Goal: Task Accomplishment & Management: Use online tool/utility

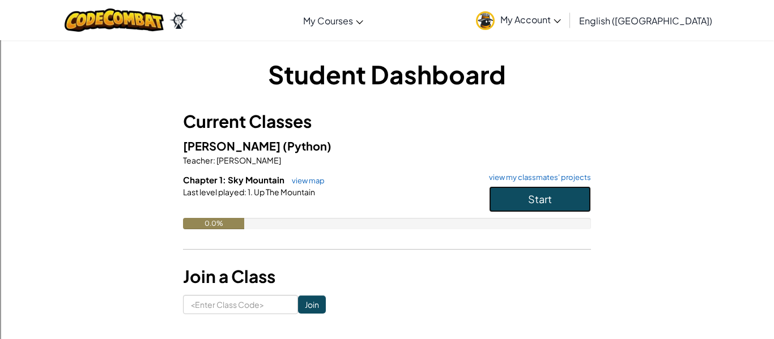
click at [557, 189] on button "Start" at bounding box center [540, 199] width 102 height 26
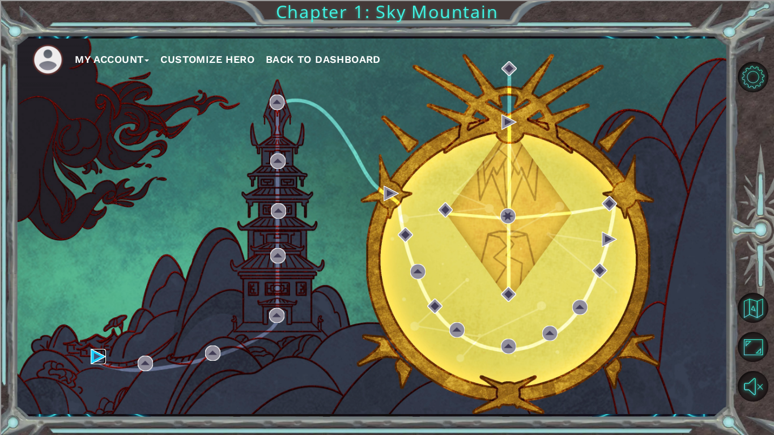
click at [92, 339] on img at bounding box center [98, 356] width 15 height 15
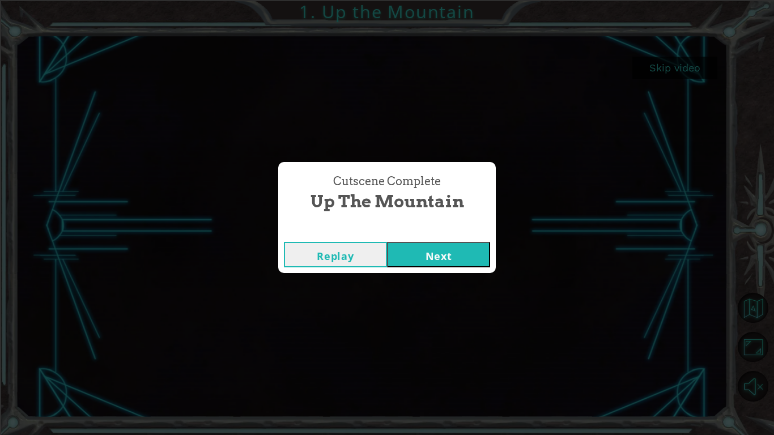
click at [456, 253] on button "Next" at bounding box center [438, 254] width 103 height 25
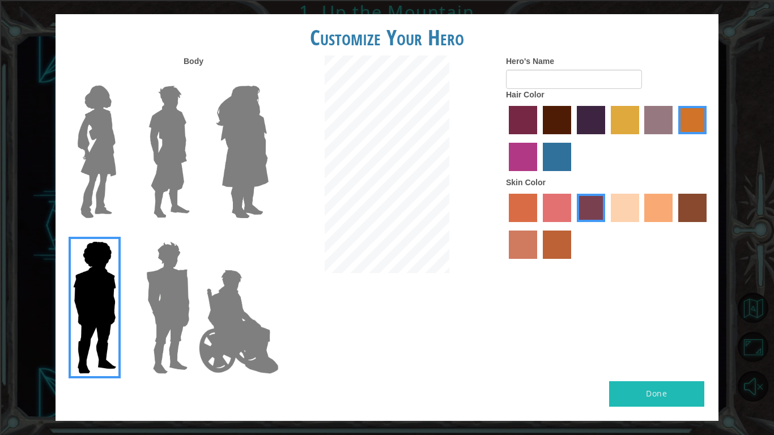
click at [171, 164] on img at bounding box center [169, 152] width 50 height 142
click at [194, 78] on input "Hero Lars" at bounding box center [194, 78] width 0 height 0
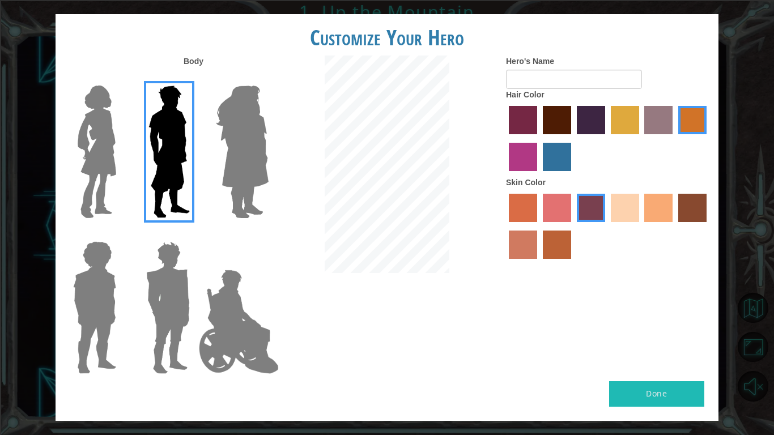
click at [582, 122] on label "hot purple hair color" at bounding box center [591, 120] width 28 height 28
click at [573, 138] on input "hot purple hair color" at bounding box center [573, 138] width 0 height 0
click at [617, 218] on label "sandy beach skin color" at bounding box center [625, 208] width 28 height 28
click at [607, 226] on input "sandy beach skin color" at bounding box center [607, 226] width 0 height 0
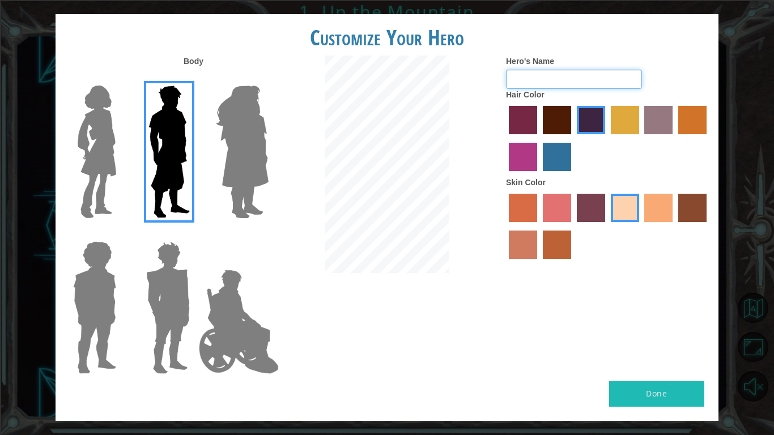
click at [595, 73] on input "Hero's Name" at bounding box center [574, 79] width 136 height 19
type input "m"
type input "M"
type input "two time"
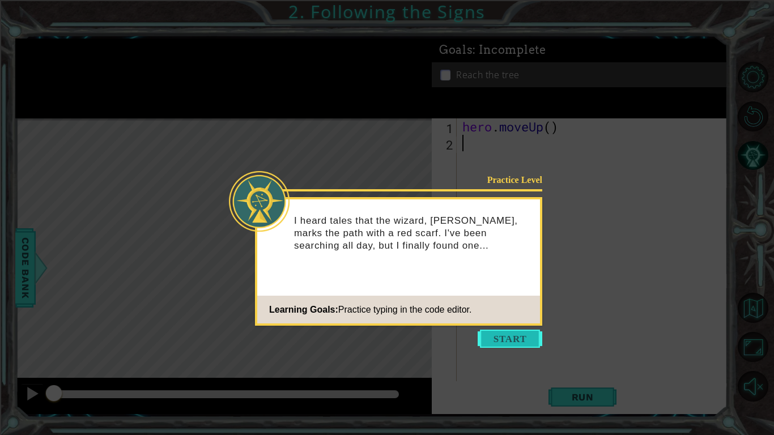
click at [519, 334] on button "Start" at bounding box center [510, 339] width 65 height 18
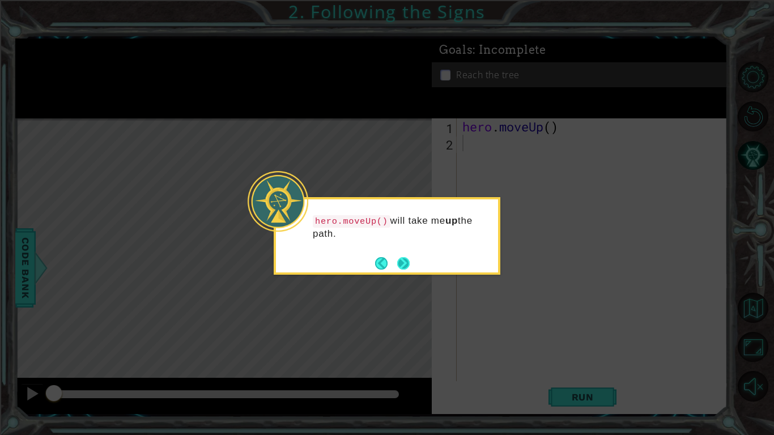
click at [406, 259] on button "Next" at bounding box center [403, 263] width 12 height 12
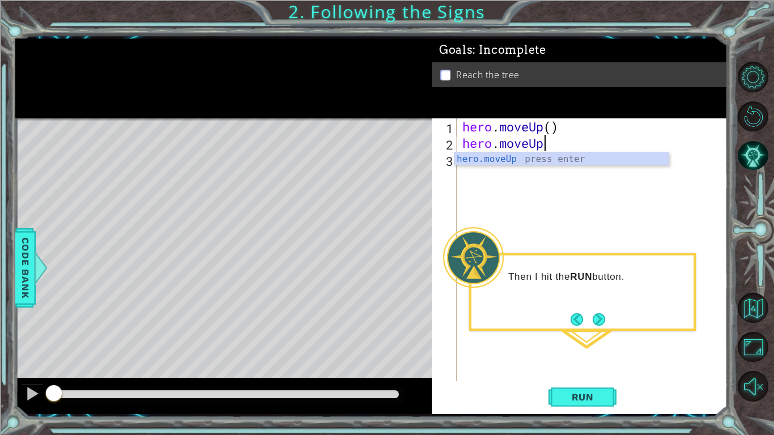
scroll to position [0, 3]
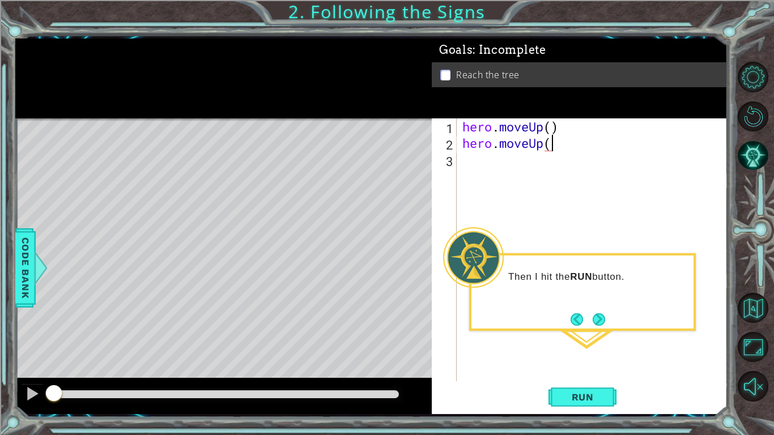
type textarea "hero.moveUp()"
click at [595, 339] on span "Run" at bounding box center [582, 396] width 45 height 11
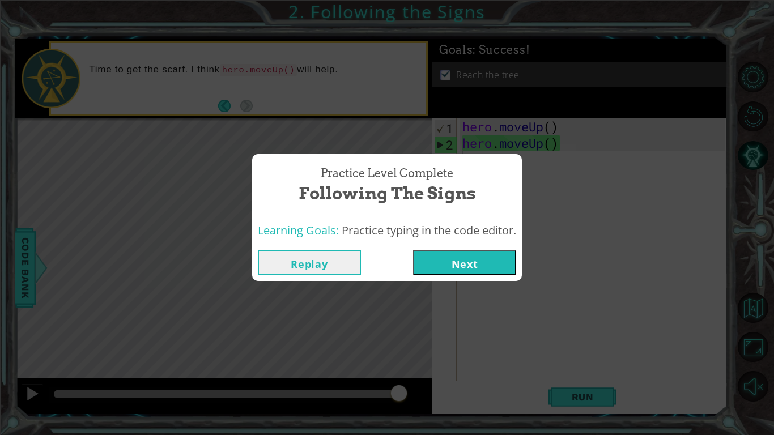
click at [491, 256] on button "Next" at bounding box center [464, 262] width 103 height 25
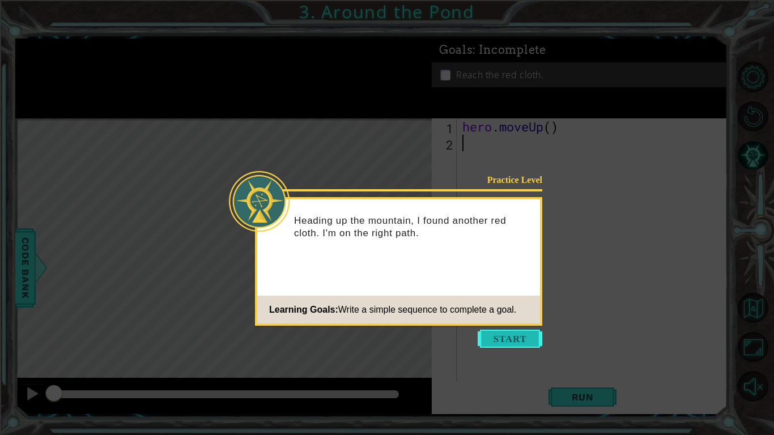
click at [514, 334] on button "Start" at bounding box center [510, 339] width 65 height 18
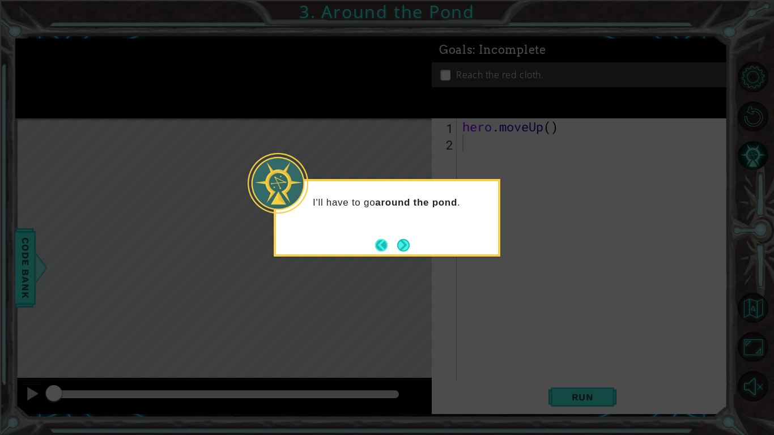
click at [382, 245] on button "Back" at bounding box center [386, 245] width 22 height 12
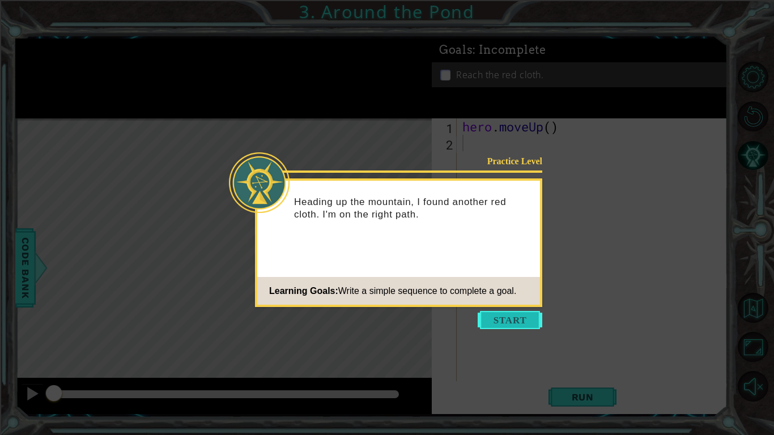
click at [507, 320] on button "Start" at bounding box center [510, 320] width 65 height 18
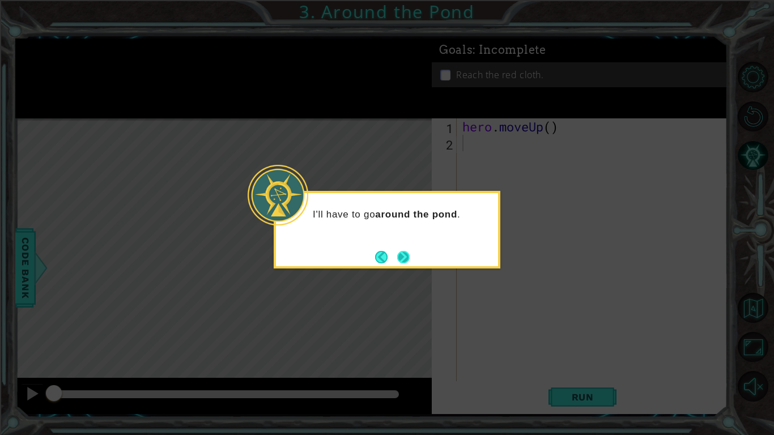
click at [397, 258] on button "Next" at bounding box center [403, 257] width 12 height 12
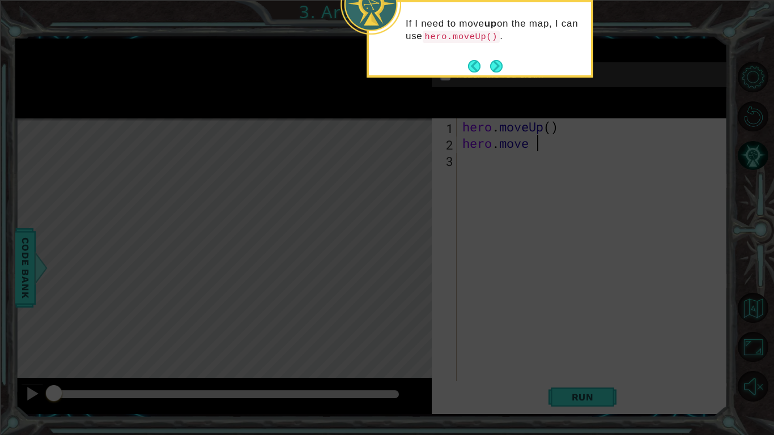
scroll to position [0, 3]
type textarea "hero.move Right"
type textarea "hero.moveUp()"
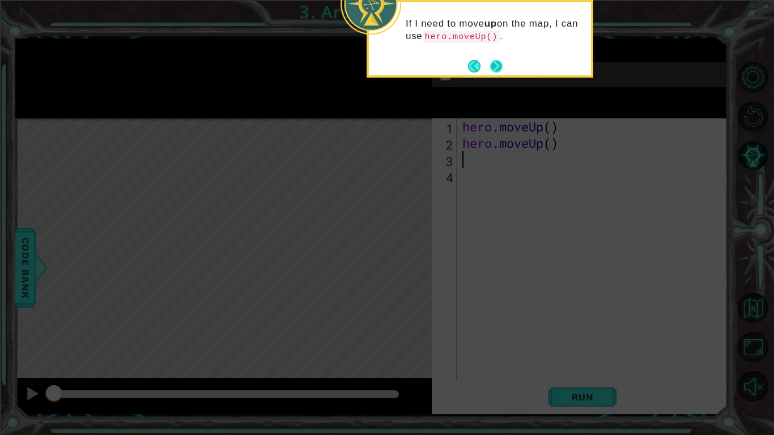
click at [495, 71] on button "Next" at bounding box center [496, 66] width 12 height 12
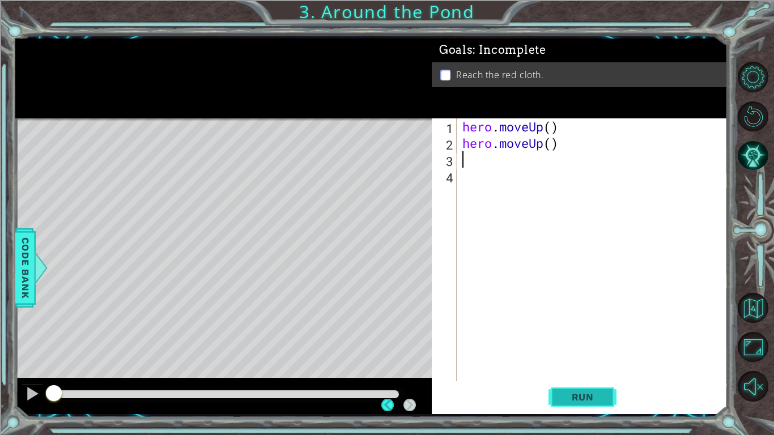
click at [582, 339] on span "Run" at bounding box center [582, 396] width 45 height 11
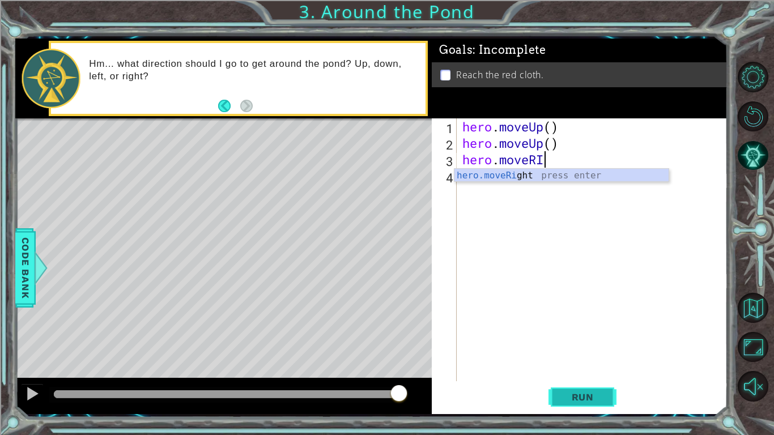
scroll to position [0, 3]
type textarea "hero.moveRight"
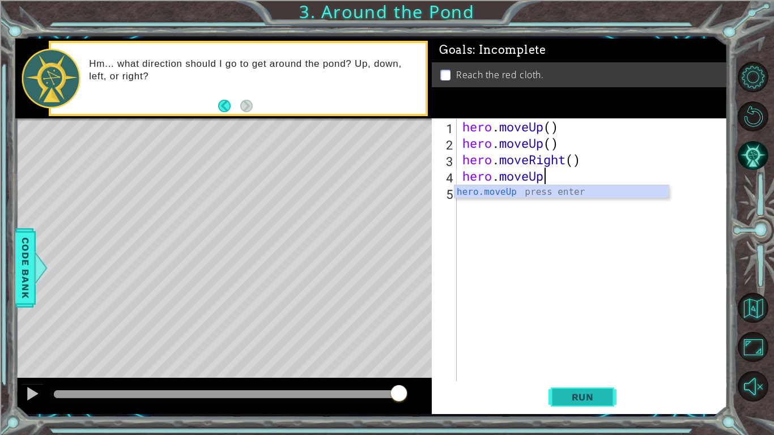
scroll to position [0, 3]
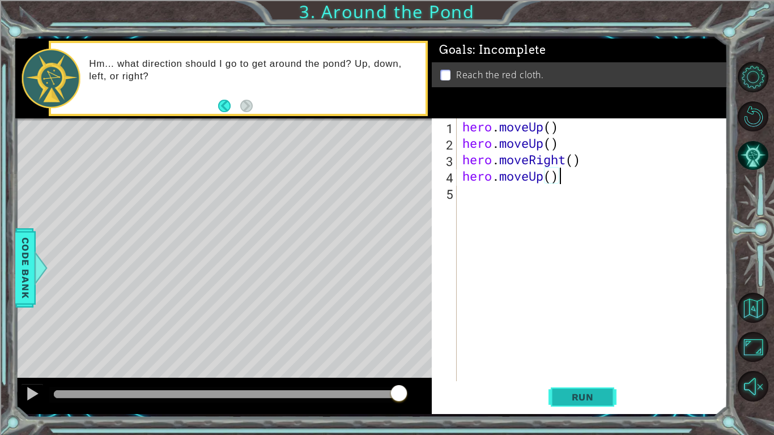
type textarea "hero.moveUp()"
click at [594, 339] on button "Run" at bounding box center [582, 396] width 68 height 29
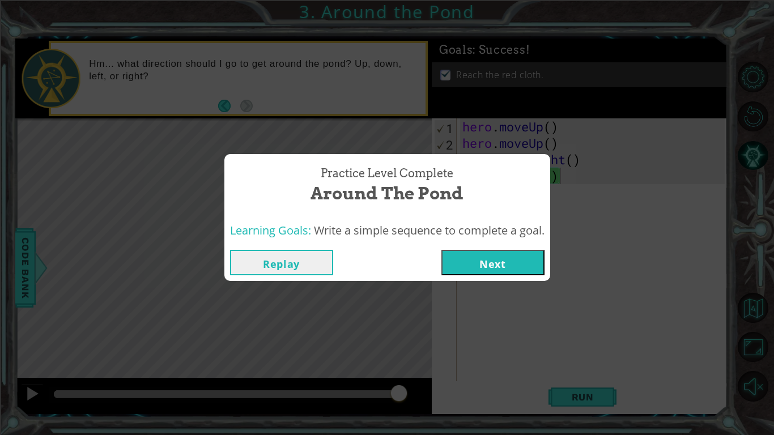
click at [519, 260] on button "Next" at bounding box center [492, 262] width 103 height 25
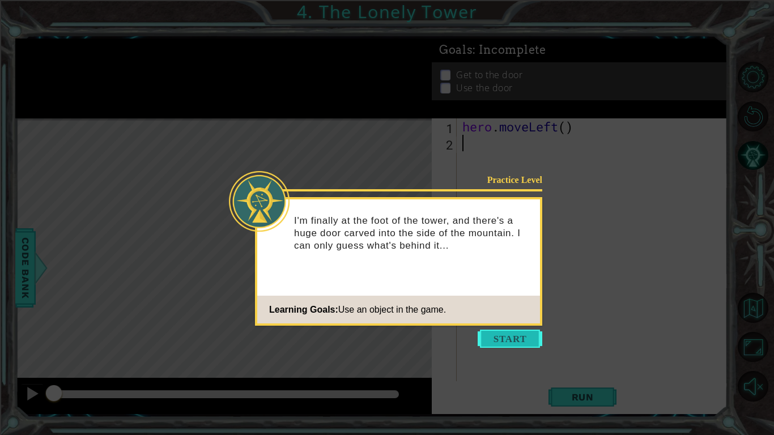
click at [518, 339] on button "Start" at bounding box center [510, 339] width 65 height 18
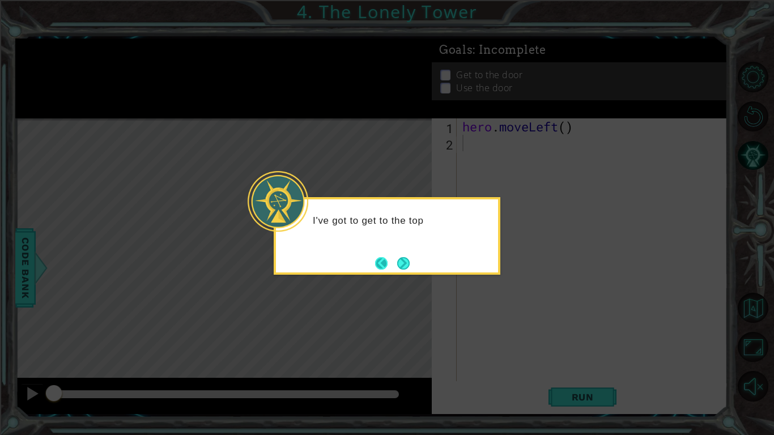
click at [388, 263] on button "Back" at bounding box center [386, 263] width 22 height 12
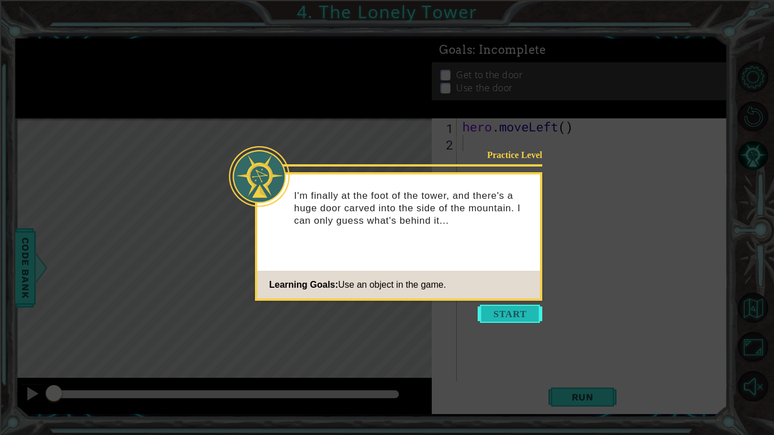
click at [509, 316] on button "Start" at bounding box center [510, 314] width 65 height 18
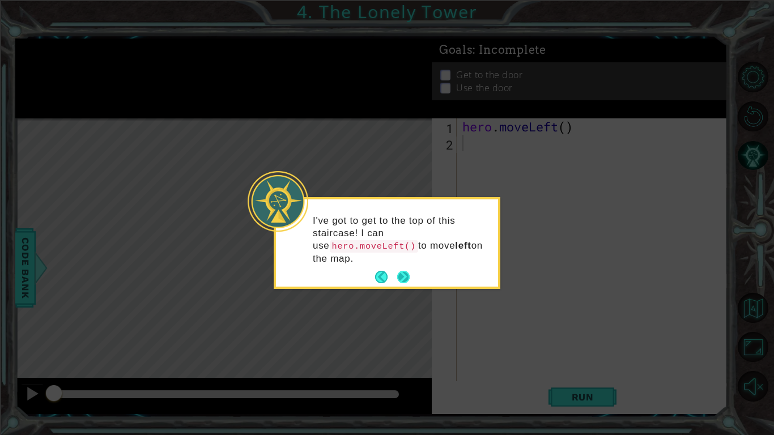
click at [404, 275] on button "Next" at bounding box center [403, 277] width 13 height 13
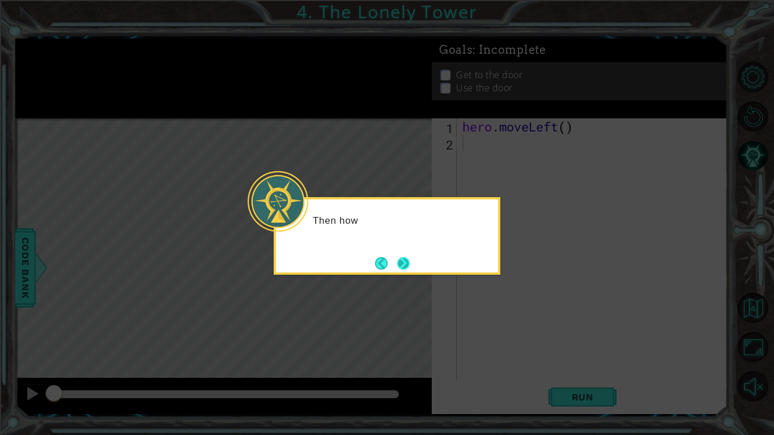
click at [404, 261] on button "Next" at bounding box center [403, 263] width 12 height 12
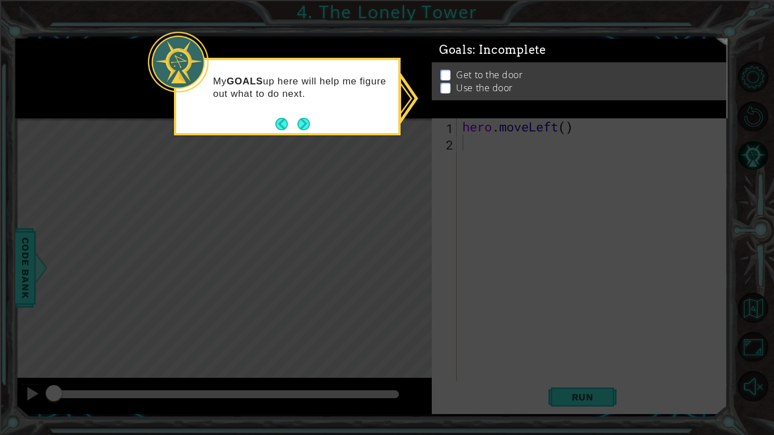
click at [361, 120] on div "My GOALS up here will help me figure out what to do next." at bounding box center [287, 93] width 222 height 57
click at [310, 118] on button "Next" at bounding box center [303, 124] width 12 height 12
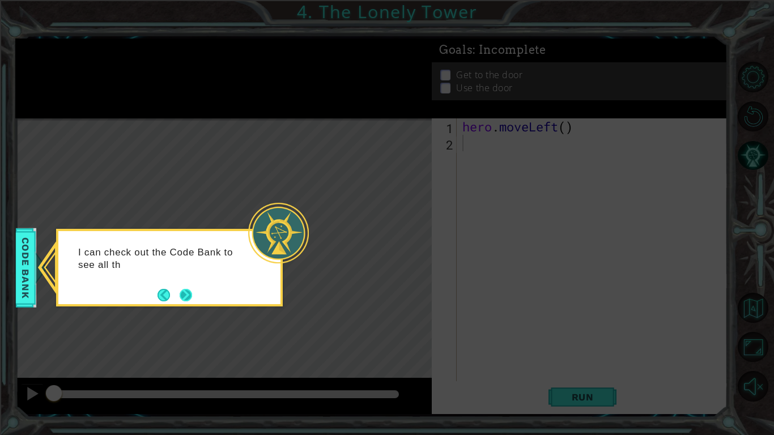
click at [184, 300] on button "Next" at bounding box center [186, 295] width 12 height 12
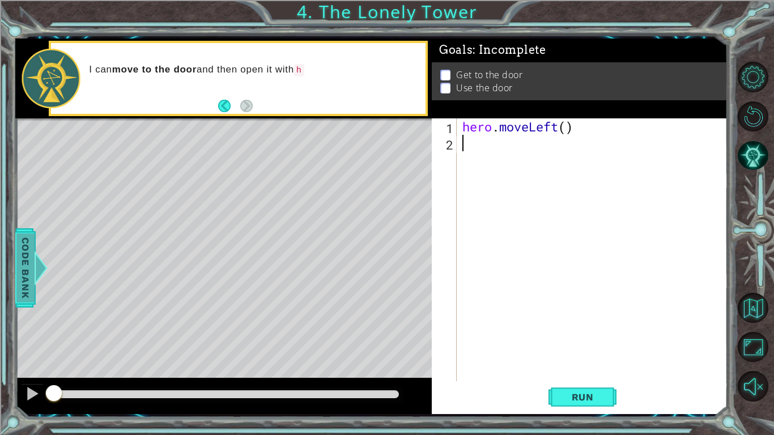
click at [28, 265] on span "Code Bank" at bounding box center [25, 267] width 18 height 69
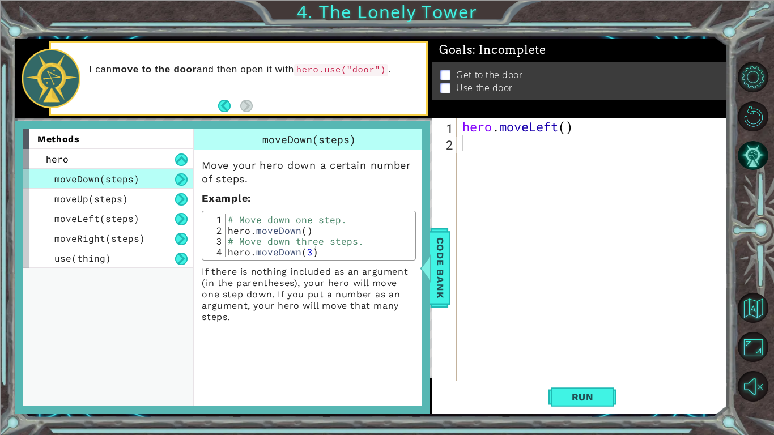
click at [466, 142] on div "hero . moveLeft ( )" at bounding box center [595, 266] width 270 height 296
type textarea "hero.use("door")"
type textarea "\"
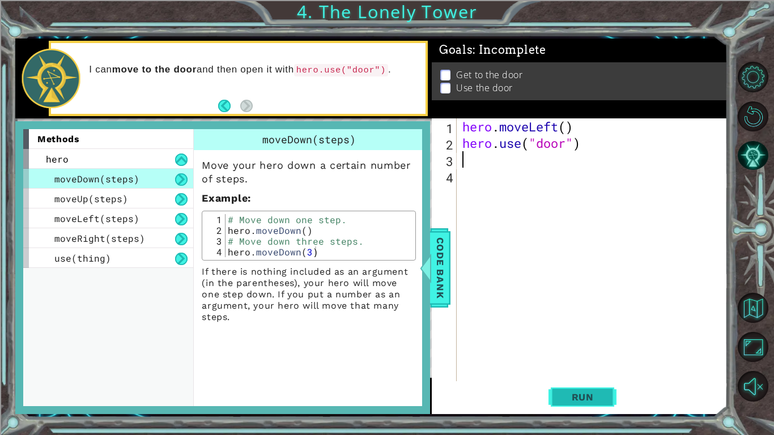
click at [586, 339] on button "Run" at bounding box center [582, 396] width 68 height 29
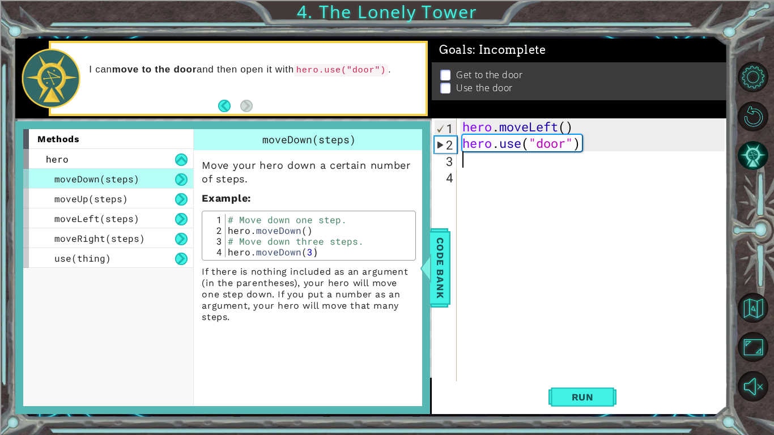
click at [414, 282] on p "If there is nothing included as an argument (in the parentheses), your hero wil…" at bounding box center [309, 294] width 214 height 57
click at [430, 281] on div at bounding box center [426, 268] width 14 height 34
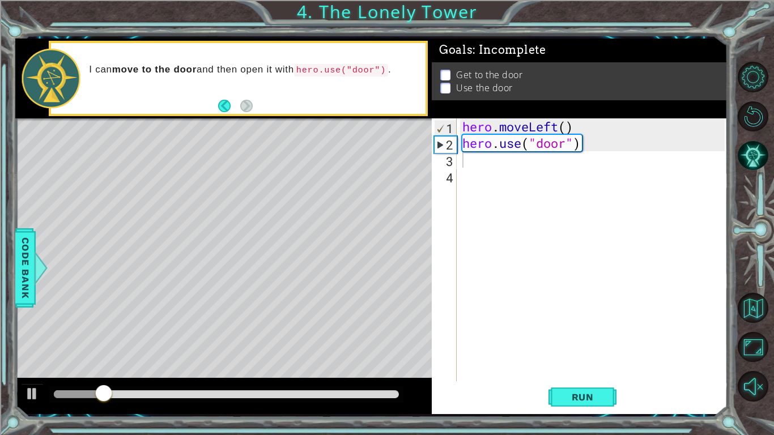
click at [459, 163] on div "1 2 3 4 hero . moveLeft ( ) hero . use ( "door" ) ההההההההההההההההההההההההההההה…" at bounding box center [578, 249] width 293 height 263
click at [494, 148] on div "hero . moveLeft ( ) hero . use ( "door" )" at bounding box center [595, 266] width 270 height 296
type textarea "hero.use("door")"
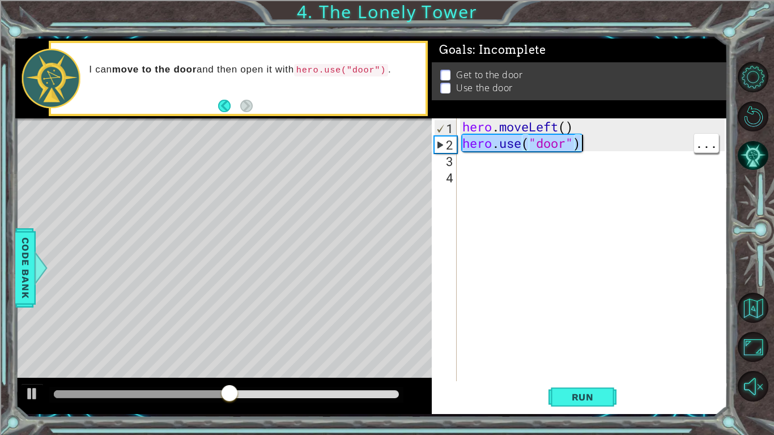
drag, startPoint x: 463, startPoint y: 144, endPoint x: 603, endPoint y: 142, distance: 139.9
click at [603, 142] on div "hero . moveLeft ( ) hero . use ( "door" )" at bounding box center [595, 266] width 270 height 296
click at [473, 177] on div "hero . moveLeft ( ) hero . use ( "door" )" at bounding box center [595, 266] width 270 height 296
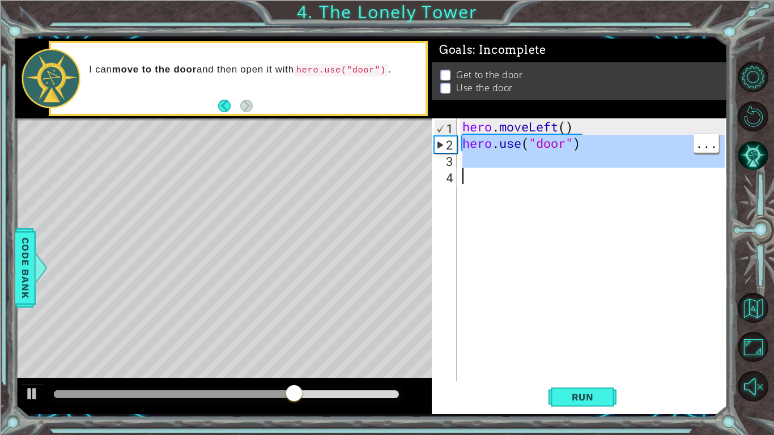
drag, startPoint x: 463, startPoint y: 141, endPoint x: 642, endPoint y: 174, distance: 182.1
click at [642, 174] on div "hero . moveLeft ( ) hero . use ( "door" )" at bounding box center [595, 266] width 270 height 296
click at [601, 157] on div "hero . moveLeft ( ) hero . use ( "door" )" at bounding box center [592, 249] width 265 height 263
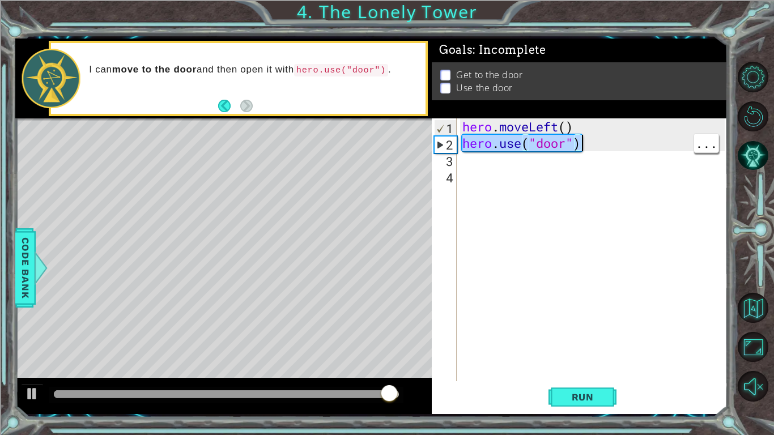
drag, startPoint x: 464, startPoint y: 146, endPoint x: 584, endPoint y: 142, distance: 120.2
click at [584, 142] on div "hero . moveLeft ( ) hero . use ( "door" )" at bounding box center [595, 266] width 270 height 296
type textarea "hero.use("door")"
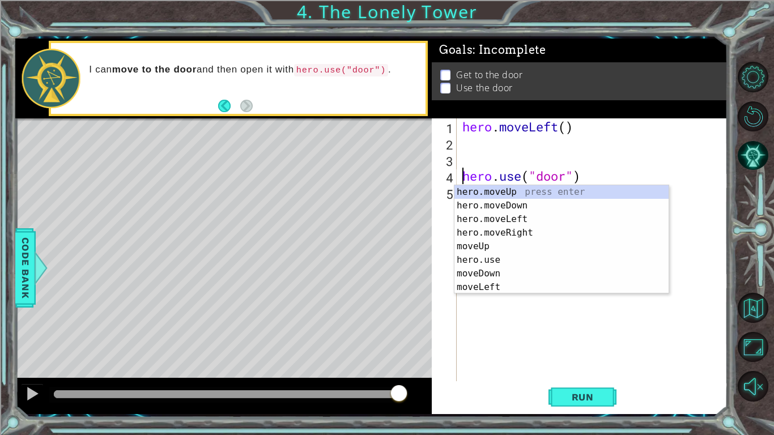
drag, startPoint x: 499, startPoint y: 188, endPoint x: 509, endPoint y: 156, distance: 33.3
click at [509, 156] on body "1 ההההההההההההההההההההההההההההההההההההההההההההההההההההההההההההההההההההההההההההה…" at bounding box center [387, 217] width 774 height 435
drag, startPoint x: 456, startPoint y: 188, endPoint x: 493, endPoint y: 190, distance: 38.0
click at [493, 190] on div "hero.moveUp press enter hero.moveDown press enter hero.moveLeft press enter her…" at bounding box center [561, 253] width 214 height 136
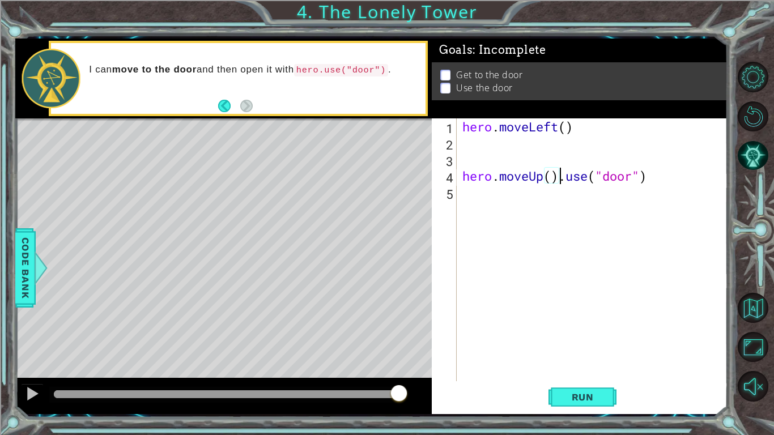
click at [595, 339] on div "1 ההההההההההההההההההההההההההההההההההההההההההההההההההההההההההההההההההההההההההההה…" at bounding box center [371, 226] width 712 height 383
click at [592, 339] on button "Run" at bounding box center [582, 396] width 68 height 29
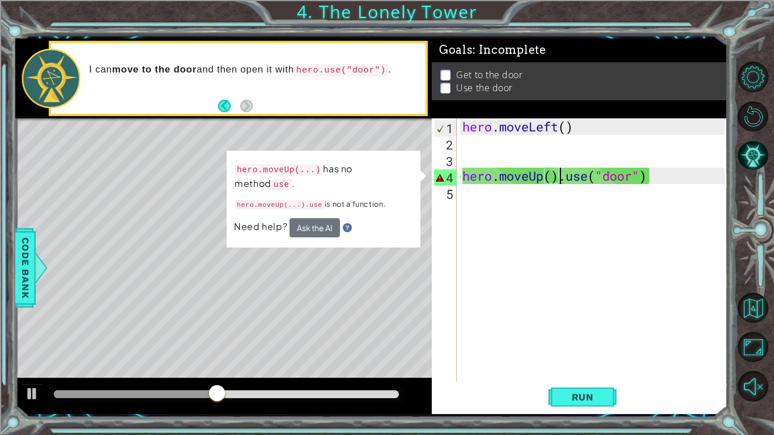
click at [577, 125] on div "hero . moveLeft ( ) hero . moveUp ( ) . use ( "door" )" at bounding box center [595, 266] width 270 height 296
click at [567, 129] on div "hero . moveLeft ( ) hero . moveUp ( ) . use ( "door" )" at bounding box center [595, 266] width 270 height 296
type textarea "hero.moveLeft(2)"
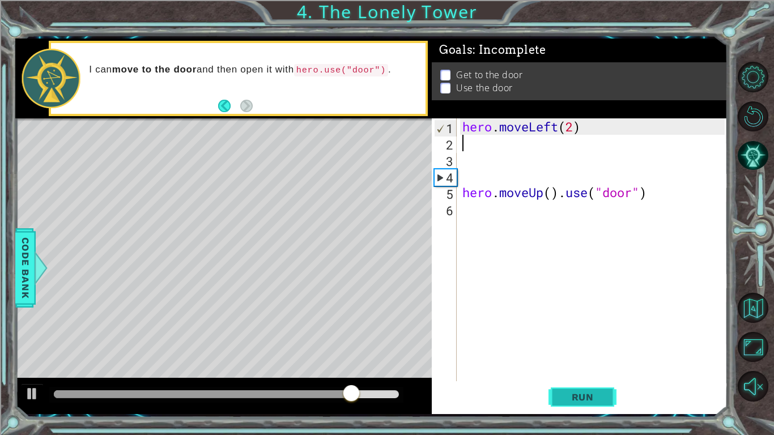
click at [591, 339] on button "Run" at bounding box center [582, 396] width 68 height 29
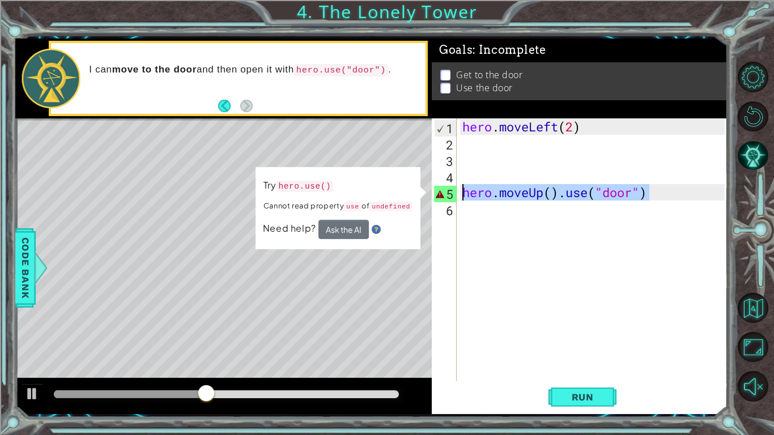
drag, startPoint x: 655, startPoint y: 190, endPoint x: 363, endPoint y: 191, distance: 292.9
click at [363, 191] on div "1 ההההההההההההההההההההההההההההההההההההההההההההההההההההההההההההההההההההההההההההה…" at bounding box center [371, 227] width 712 height 376
type textarea "\"
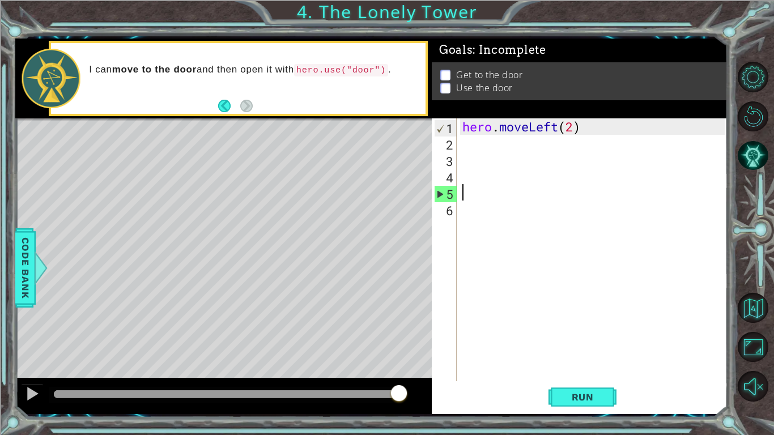
click at [462, 141] on div "hero . moveLeft ( 2 )" at bounding box center [595, 266] width 270 height 296
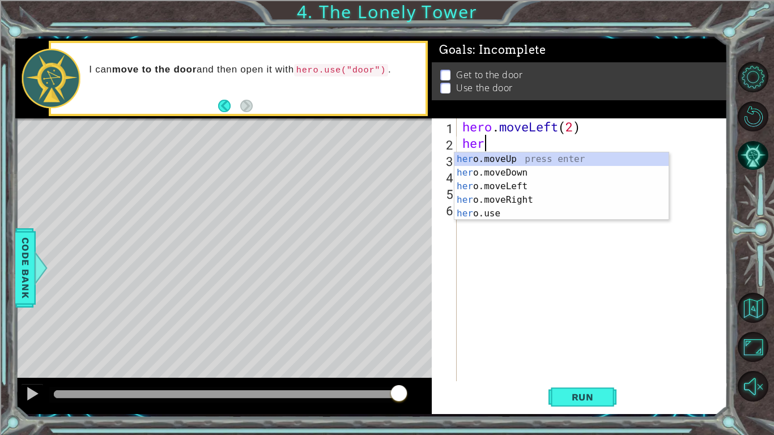
type textarea "hero"
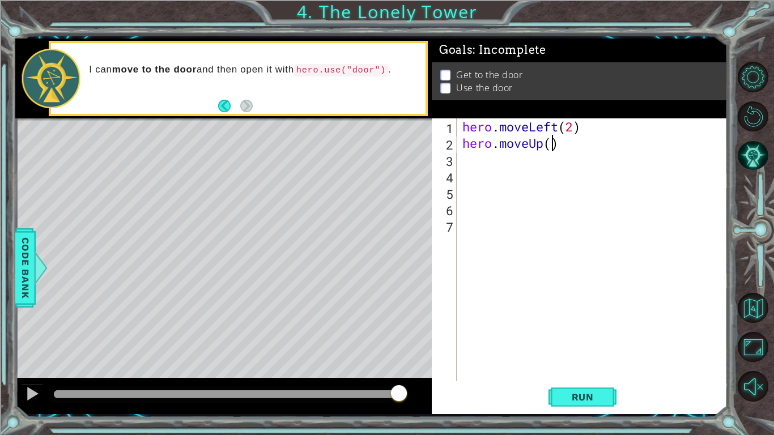
click at [551, 150] on div "hero . moveLeft ( 2 ) hero . moveUp ( )" at bounding box center [595, 266] width 270 height 296
type textarea "hero.moveUp(1)"
click at [525, 169] on div "hero . moveLeft ( 2 ) hero . moveUp ( 1 )" at bounding box center [595, 266] width 270 height 296
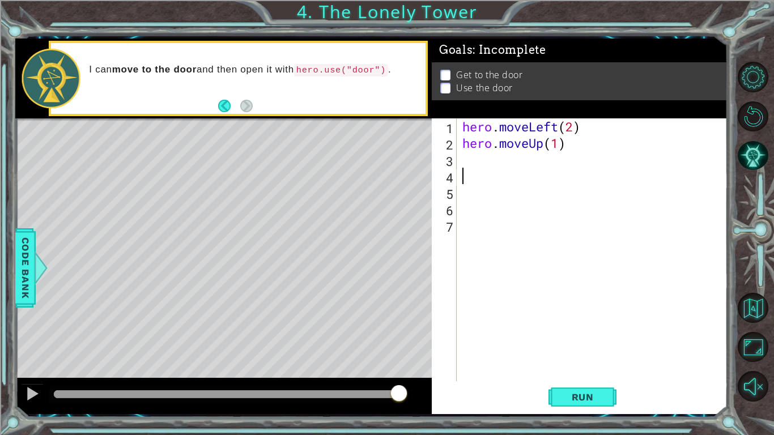
click at [522, 164] on div "hero . moveLeft ( 2 ) hero . moveUp ( 1 )" at bounding box center [595, 266] width 270 height 296
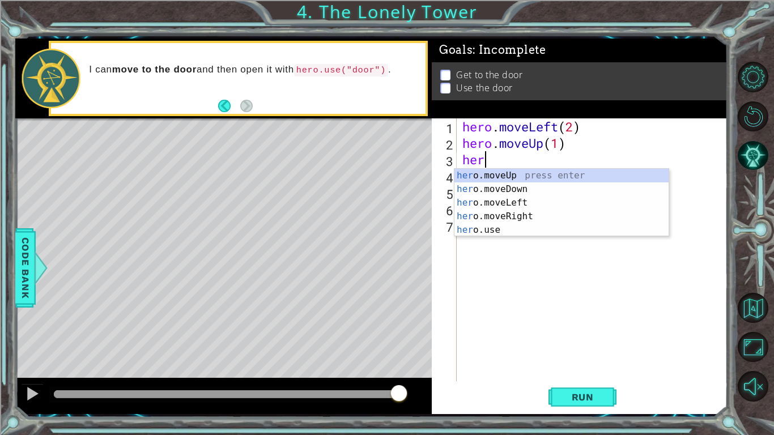
type textarea "hero"
click at [475, 212] on div "hero .moveUp press enter hero .moveDown press enter hero .moveLeft press enter …" at bounding box center [561, 216] width 214 height 95
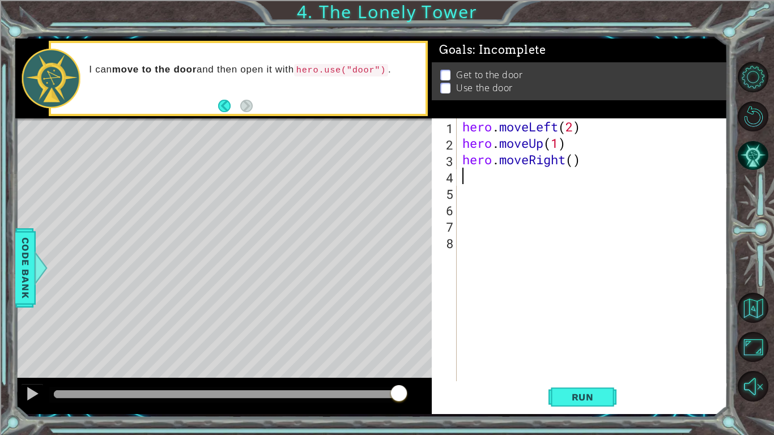
scroll to position [0, 0]
click at [576, 164] on div "hero . moveLeft ( 2 ) hero . moveUp ( 1 ) hero . moveRight ( )" at bounding box center [595, 266] width 270 height 296
type textarea "hero.moveRight(2)"
click at [503, 175] on div "hero . moveLeft ( 2 ) hero . moveUp ( 1 ) hero . moveRight ( 2 )" at bounding box center [595, 266] width 270 height 296
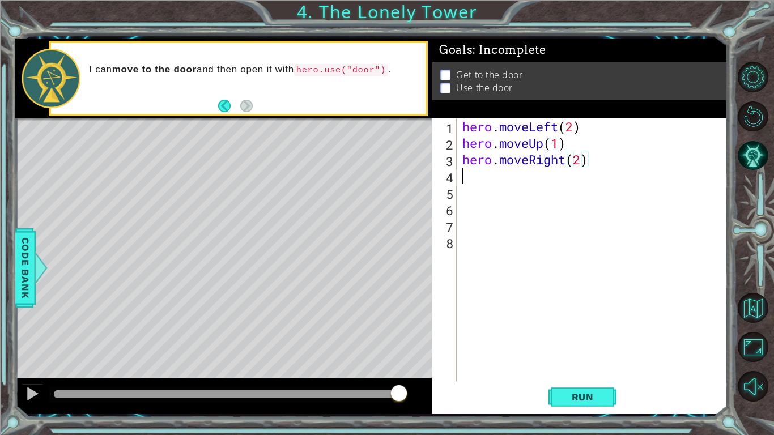
scroll to position [0, 0]
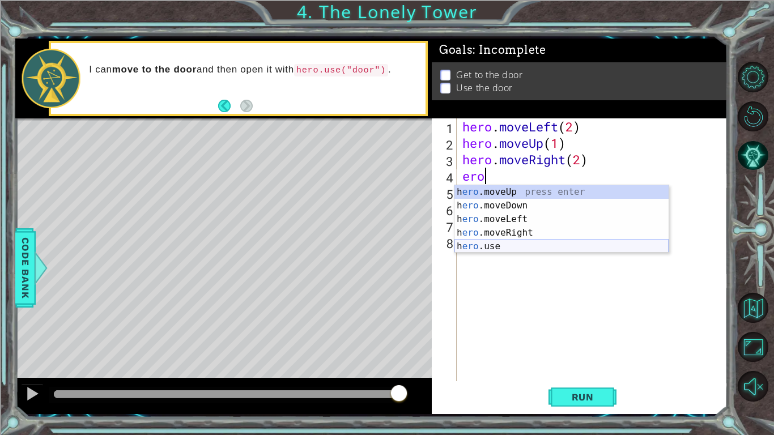
click at [487, 247] on div "h ero .moveUp press enter h ero .moveDown press enter h ero .moveLeft press ent…" at bounding box center [561, 232] width 214 height 95
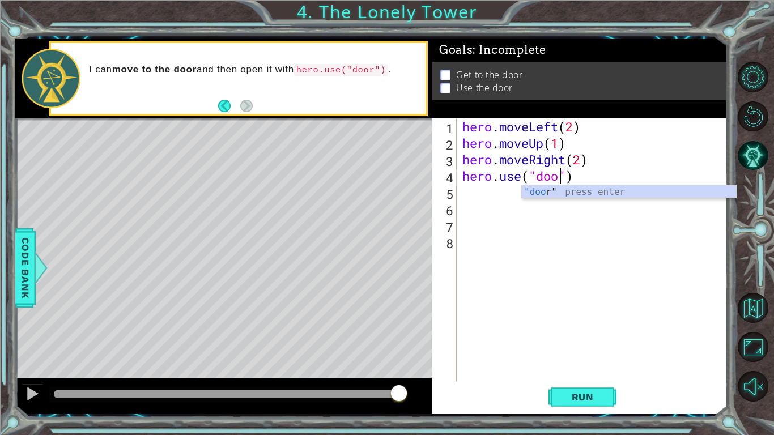
scroll to position [0, 5]
click at [563, 339] on button "Run" at bounding box center [582, 396] width 68 height 29
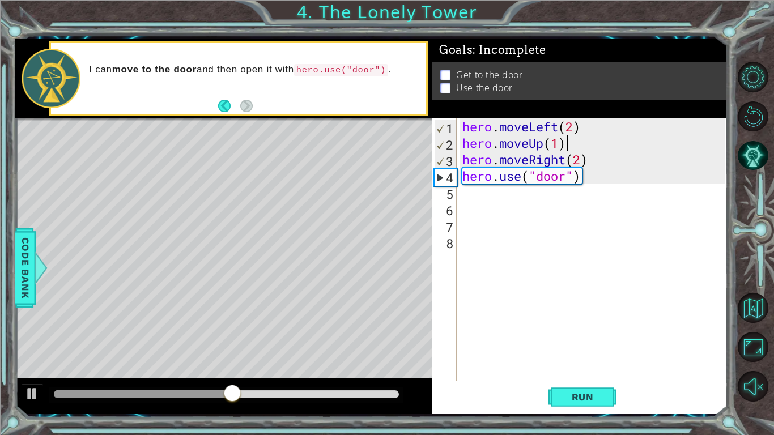
click at [564, 142] on div "hero . moveLeft ( 2 ) hero . moveUp ( 1 ) hero . moveRight ( 2 ) hero . use ( "…" at bounding box center [595, 266] width 270 height 296
click at [560, 142] on div "hero . moveLeft ( 2 ) hero . moveUp ( 1 ) hero . moveRight ( 2 ) hero . use ( "…" at bounding box center [595, 266] width 270 height 296
type textarea "hero.moveUp(2)"
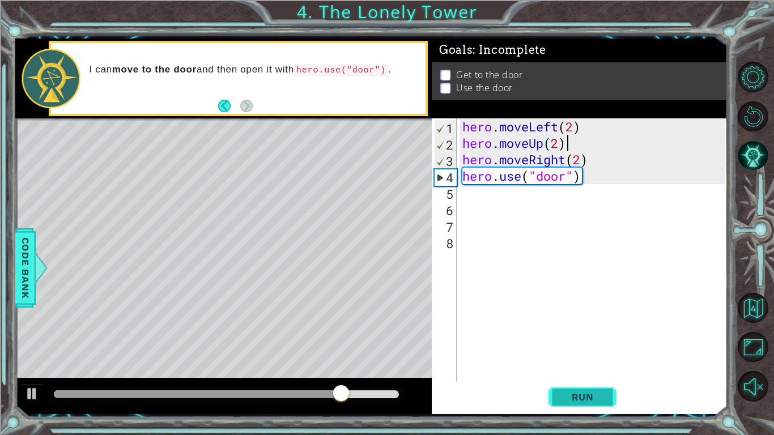
type textarea "hero.moveUp(2)"
click at [593, 339] on span "Run" at bounding box center [582, 396] width 45 height 11
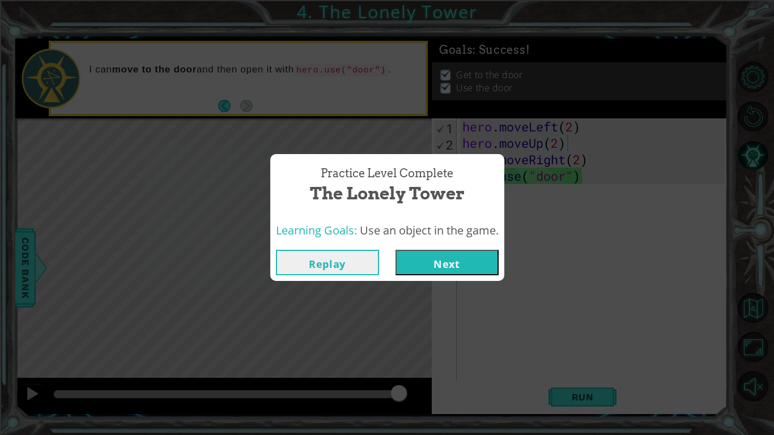
click at [452, 269] on button "Next" at bounding box center [446, 262] width 103 height 25
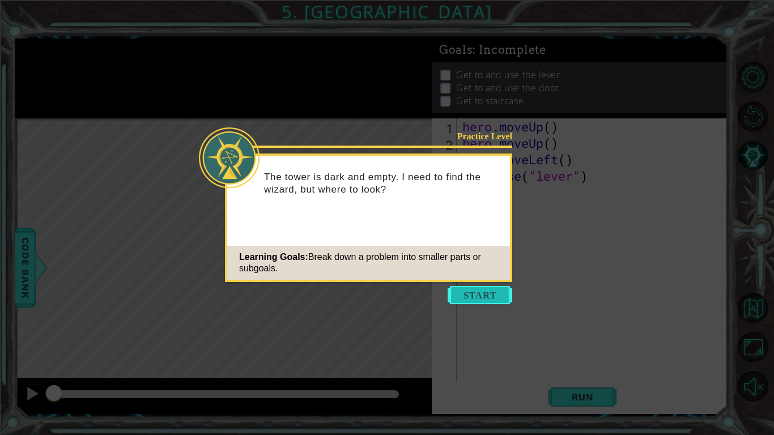
click at [492, 291] on button "Start" at bounding box center [480, 295] width 65 height 18
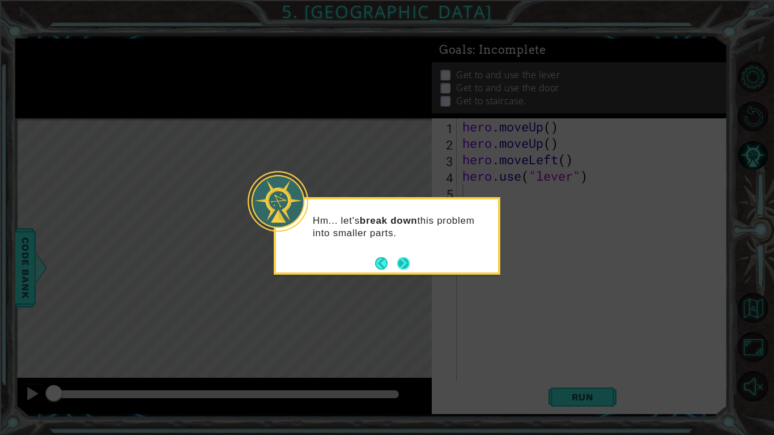
click at [404, 257] on button "Next" at bounding box center [403, 263] width 12 height 12
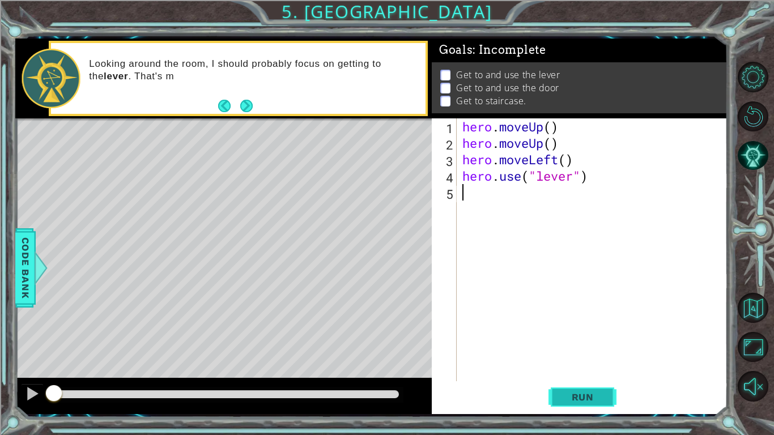
click at [584, 339] on button "Run" at bounding box center [582, 396] width 68 height 29
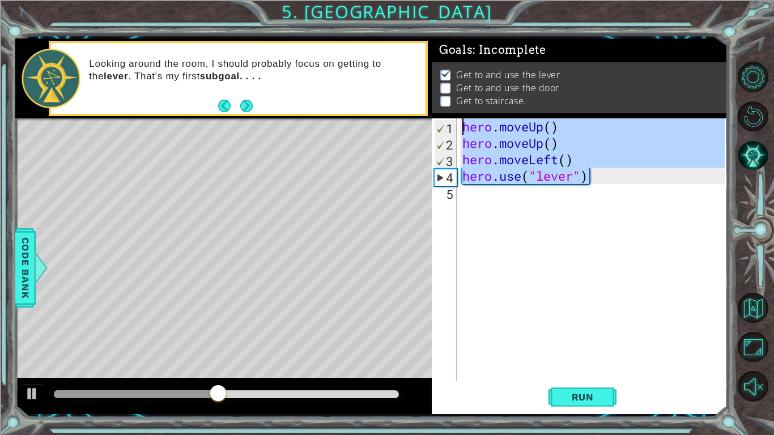
drag, startPoint x: 596, startPoint y: 176, endPoint x: 461, endPoint y: 123, distance: 145.0
click at [461, 123] on div "hero . moveUp ( ) hero . moveUp ( ) hero . moveLeft ( ) hero . use ( "lever" )" at bounding box center [595, 266] width 270 height 296
type textarea "hero.moveUp() hero.moveUp()"
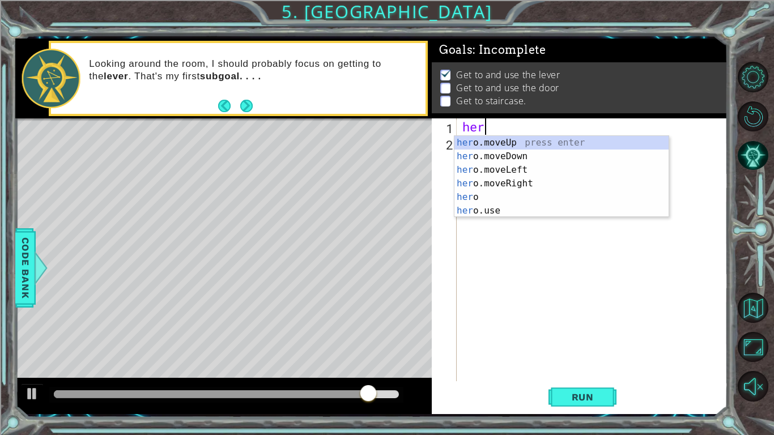
type textarea "hero"
click at [490, 197] on div "hero press enter hero .moveUp press enter hero .moveDown press enter hero .move…" at bounding box center [561, 190] width 214 height 109
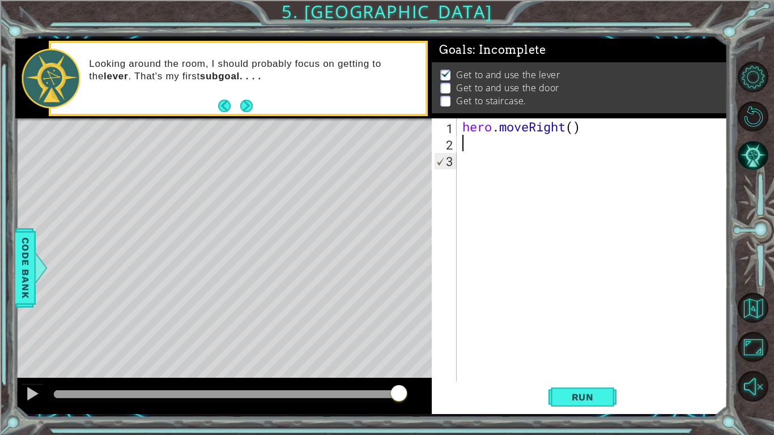
scroll to position [0, 0]
click at [574, 134] on div "hero . moveRight ( )" at bounding box center [595, 266] width 270 height 296
type textarea "hero.moveRight(3)"
click at [504, 134] on div "hero . moveRight ( 3 )" at bounding box center [595, 266] width 270 height 296
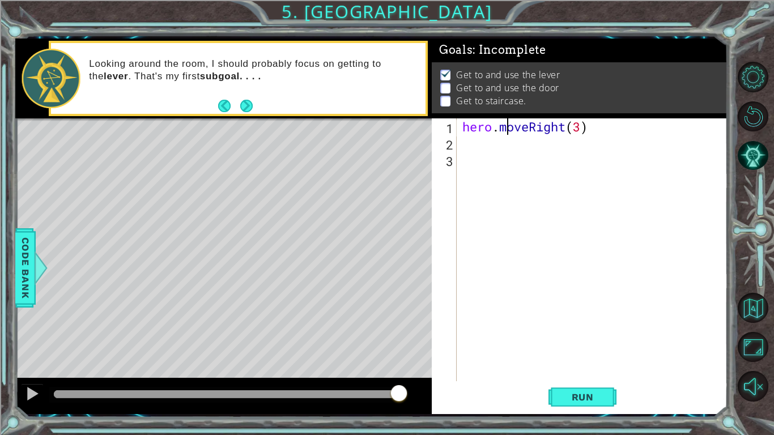
click at [506, 141] on div "hero . moveRight ( 3 )" at bounding box center [595, 266] width 270 height 296
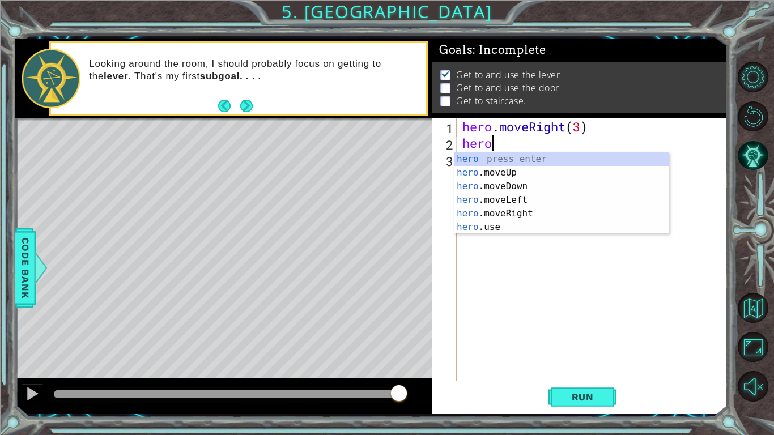
scroll to position [0, 1]
click at [493, 226] on div "hero press enter hero .moveUp press enter hero .moveDown press enter hero .move…" at bounding box center [561, 206] width 214 height 109
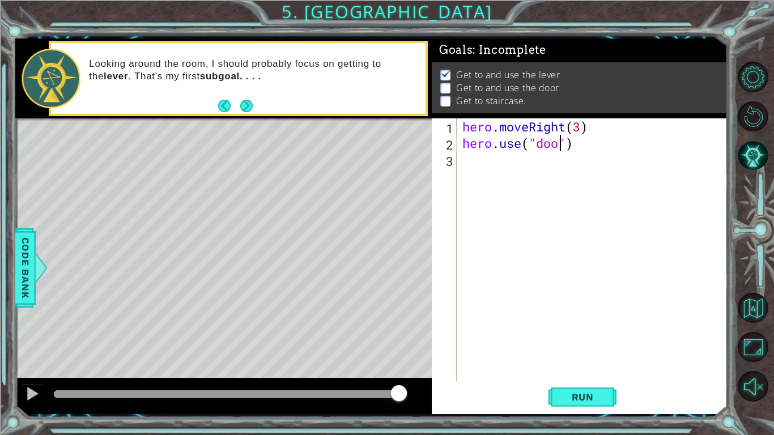
type textarea "hero.use("door")"
click at [567, 339] on span "Run" at bounding box center [582, 396] width 45 height 11
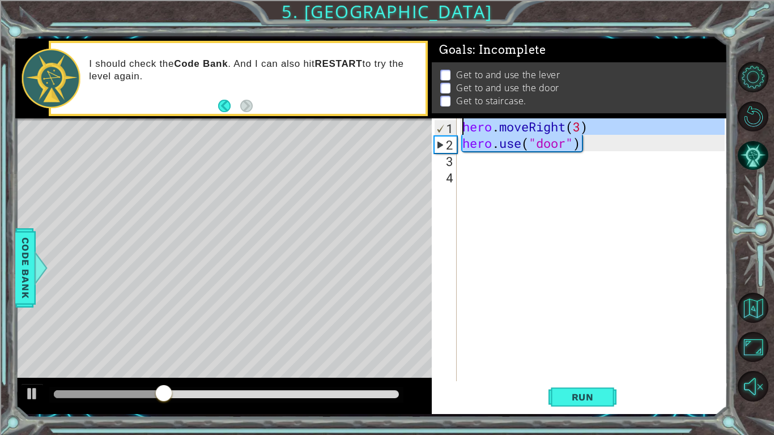
drag, startPoint x: 590, startPoint y: 151, endPoint x: 448, endPoint y: 91, distance: 153.6
click at [448, 91] on div "Goals : Incomplete Get to and use the lever Get to and use the door Get to stai…" at bounding box center [580, 227] width 296 height 376
type textarea "hero.moveRight(3) hero.use("door")"
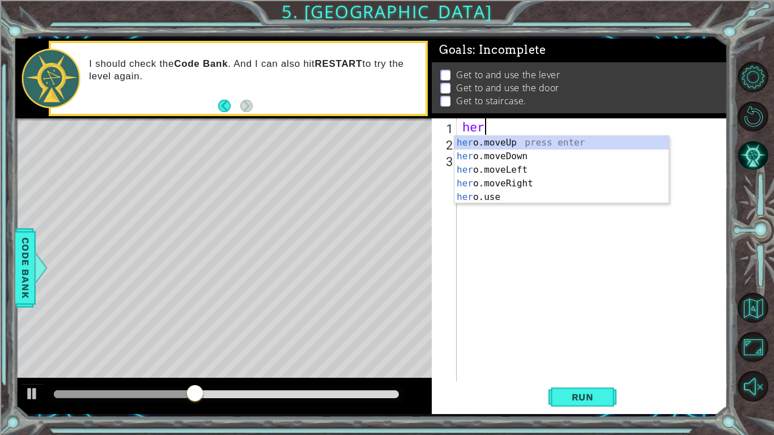
type textarea "hero"
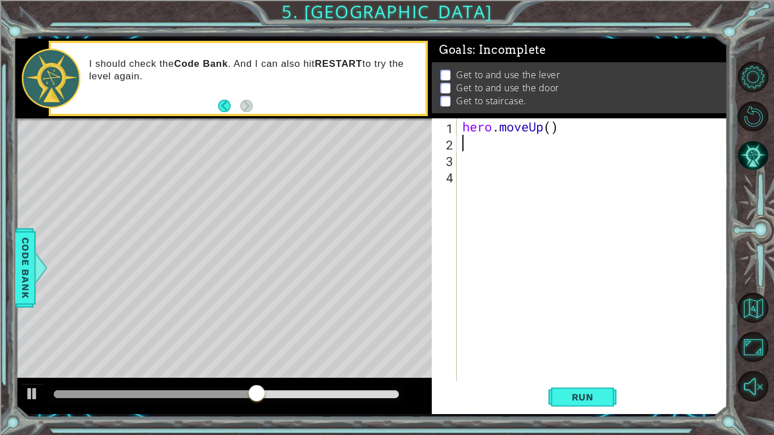
click at [548, 124] on div "hero . moveUp ( )" at bounding box center [595, 266] width 270 height 296
type textarea "hero.moveUp(2)"
click at [490, 145] on div "hero . moveUp ( 2 )" at bounding box center [595, 266] width 270 height 296
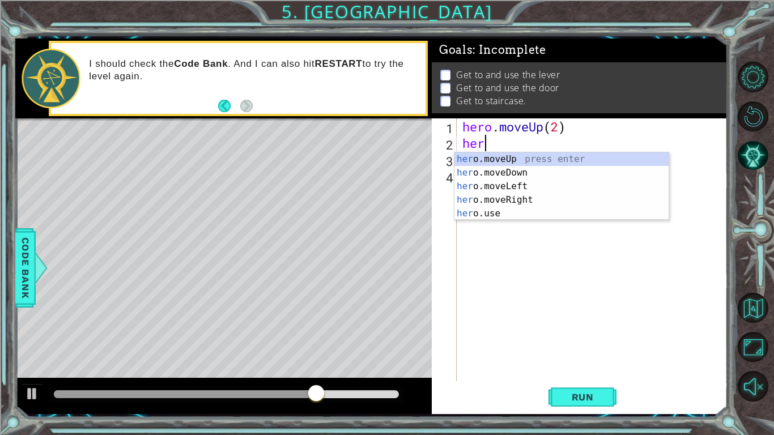
type textarea "hero"
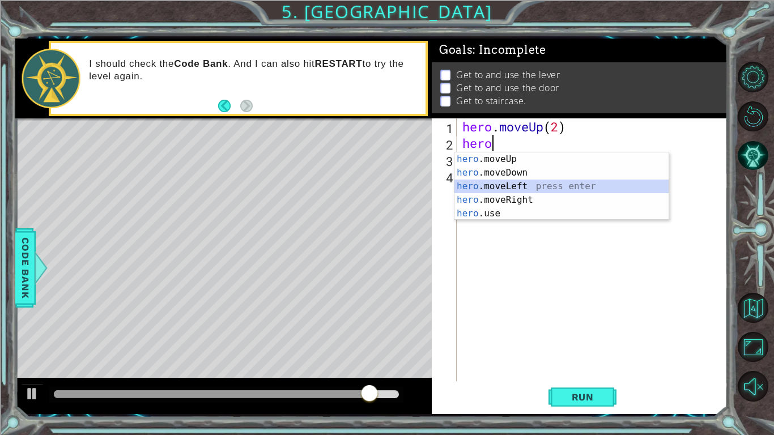
click at [536, 184] on div "hero .moveUp press enter hero .moveDown press enter hero .moveLeft press enter …" at bounding box center [561, 199] width 214 height 95
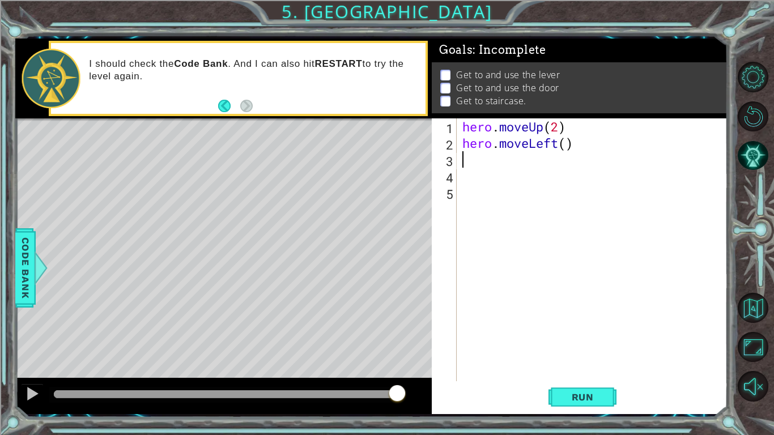
click at [568, 147] on div "hero . moveUp ( 2 ) hero . moveLeft ( )" at bounding box center [595, 266] width 270 height 296
type textarea "hero.moveLeft(1)"
click at [484, 158] on div "hero . moveUp ( 2 ) hero . moveLeft ( 1 )" at bounding box center [595, 266] width 270 height 296
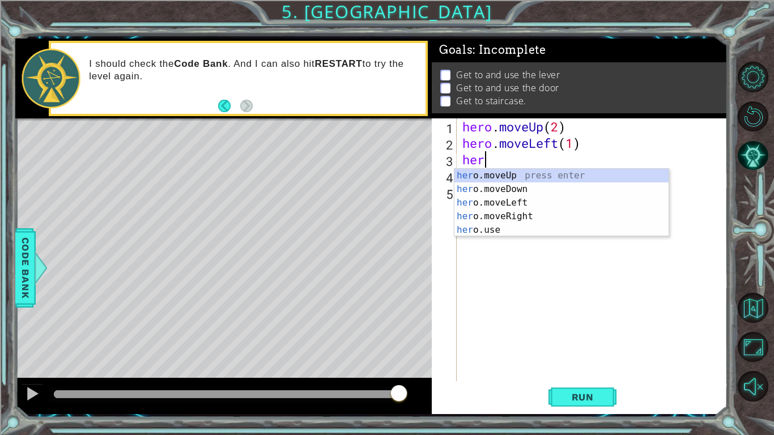
scroll to position [0, 1]
click at [480, 226] on div "hero .moveUp press enter hero .moveDown press enter hero .moveLeft press enter …" at bounding box center [561, 216] width 214 height 95
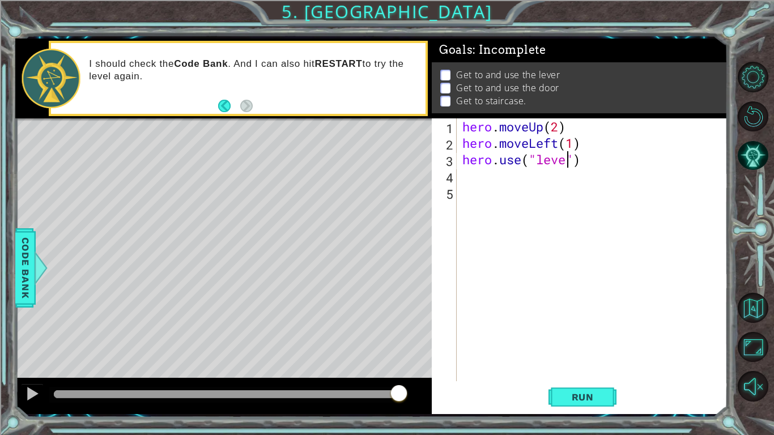
type textarea "hero.use("lever")"
click at [538, 178] on div "hero . moveUp ( 2 ) hero . moveLeft ( 1 ) hero . use ( "lever" )" at bounding box center [595, 266] width 270 height 296
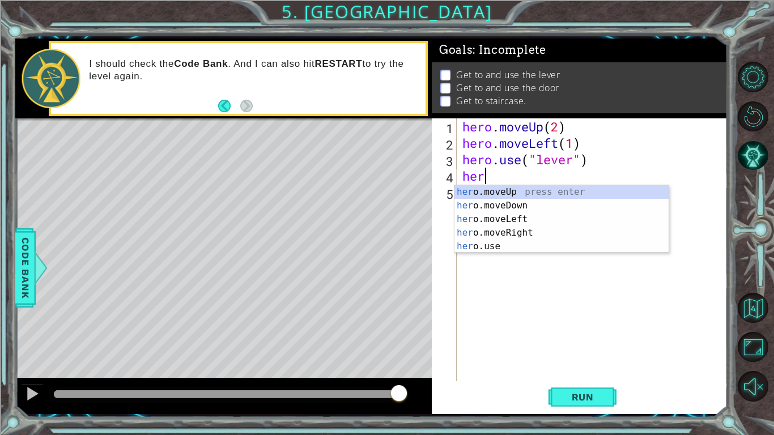
type textarea "hero"
click at [509, 233] on div "hero .moveUp press enter hero .moveDown press enter hero .moveLeft press enter …" at bounding box center [561, 232] width 214 height 95
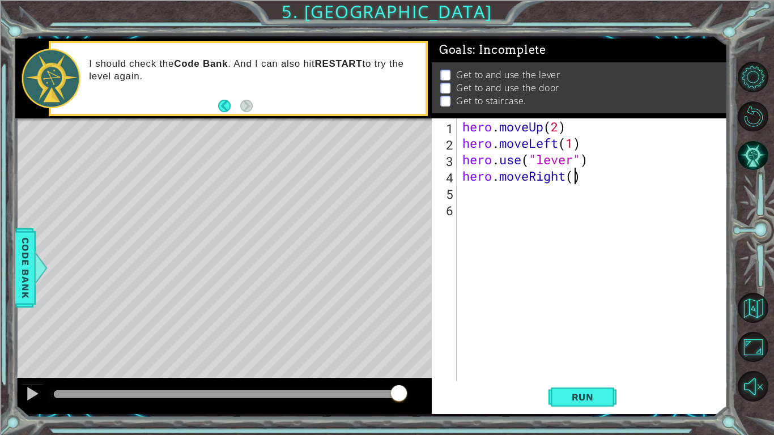
click at [577, 178] on div "hero . moveUp ( 2 ) hero . moveLeft ( 1 ) hero . use ( "lever" ) hero . moveRig…" at bounding box center [595, 266] width 270 height 296
type textarea "hero.moveRight(3)"
click at [571, 194] on div "hero . moveUp ( 2 ) hero . moveLeft ( 1 ) hero . use ( "lever" ) hero . moveRig…" at bounding box center [595, 266] width 270 height 296
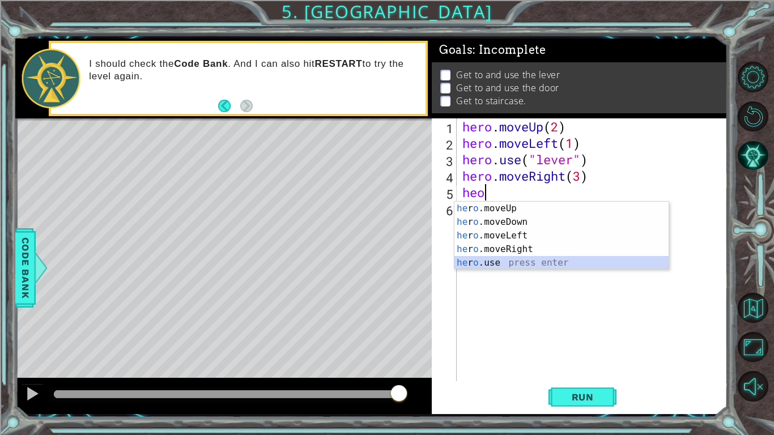
click at [547, 265] on div "he r o .moveUp press enter he r o .moveDown press enter he r o .moveLeft press …" at bounding box center [561, 249] width 214 height 95
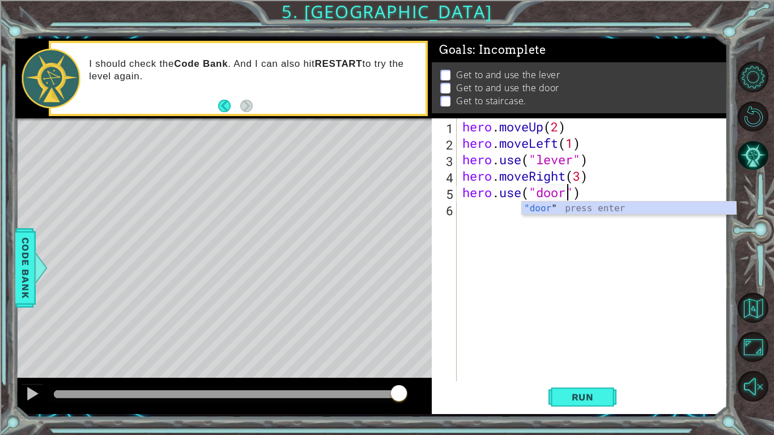
scroll to position [0, 5]
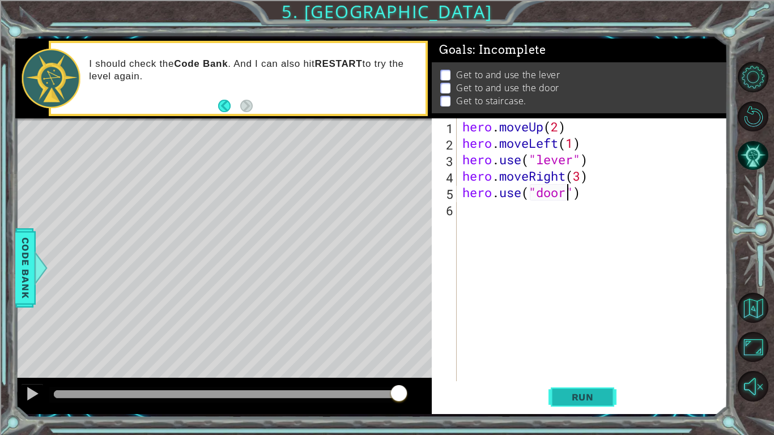
type textarea "hero.use("door")"
click at [583, 339] on button "Run" at bounding box center [582, 396] width 68 height 29
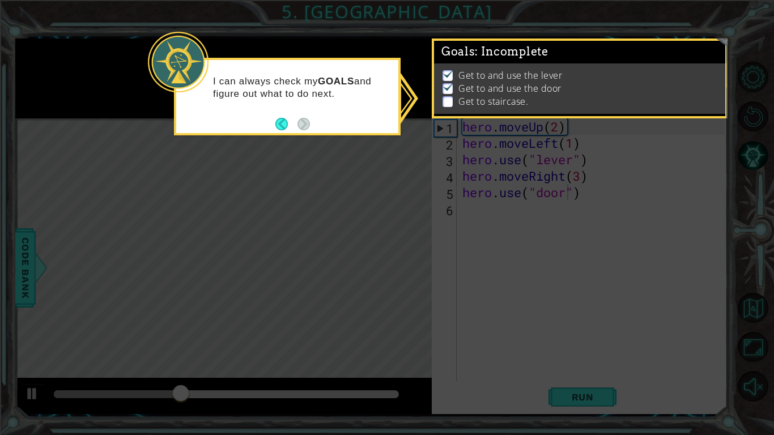
click at [574, 339] on icon at bounding box center [387, 217] width 774 height 435
click at [288, 125] on button "Back" at bounding box center [286, 124] width 22 height 12
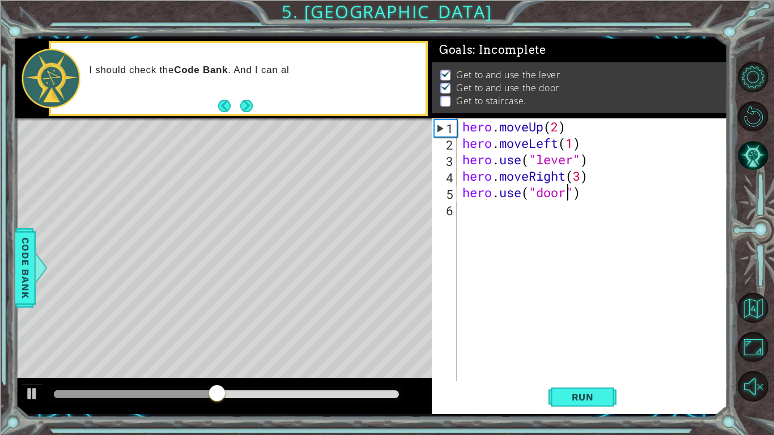
click at [485, 214] on div "hero . moveUp ( 2 ) hero . moveLeft ( 1 ) hero . use ( "lever" ) hero . moveRig…" at bounding box center [595, 266] width 270 height 296
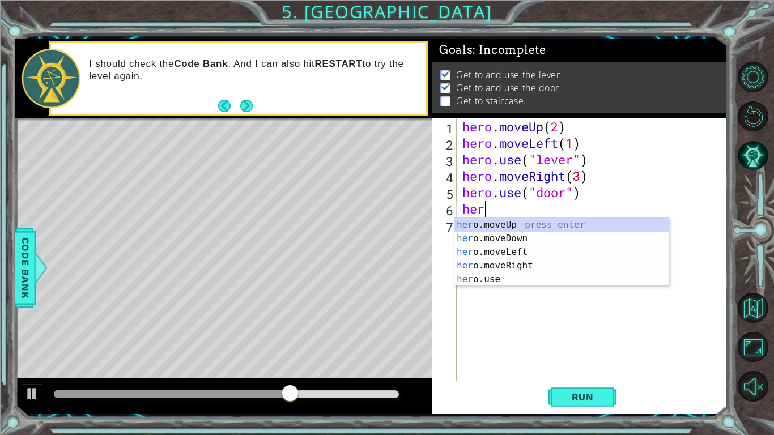
type textarea "hero"
click at [504, 224] on div "hero .moveUp press enter hero .moveDown press enter hero .moveLeft press enter …" at bounding box center [561, 265] width 214 height 95
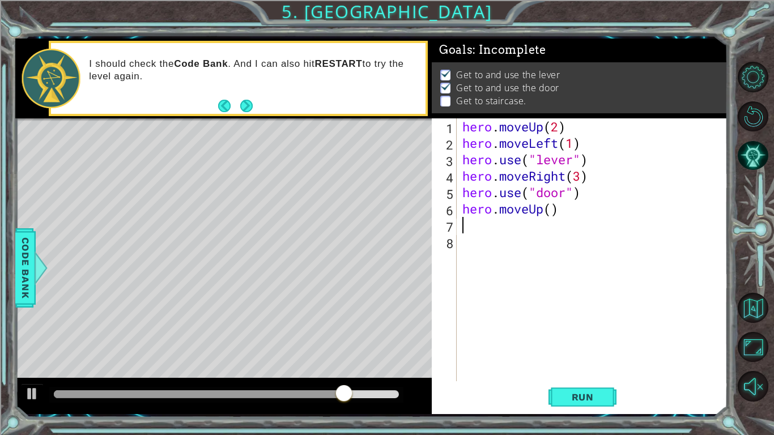
click at [551, 211] on div "hero . moveUp ( 2 ) hero . moveLeft ( 1 ) hero . use ( "lever" ) hero . moveRig…" at bounding box center [595, 266] width 270 height 296
type textarea "hero.moveUp(2)"
click at [475, 223] on div "hero . moveUp ( 2 ) hero . moveLeft ( 1 ) hero . use ( "lever" ) hero . moveRig…" at bounding box center [595, 266] width 270 height 296
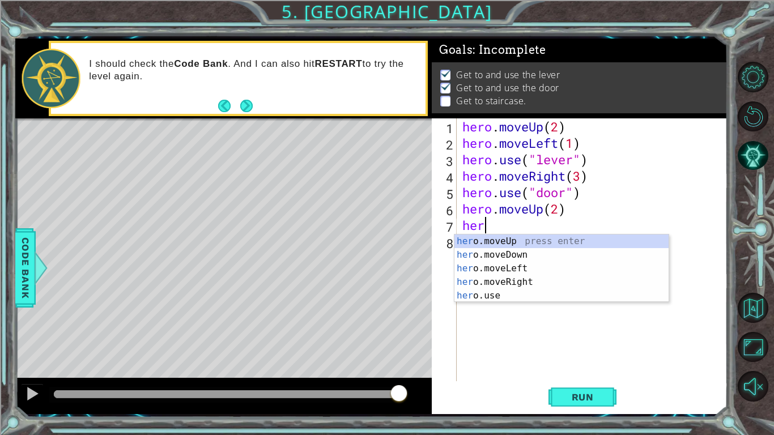
type textarea "hero"
click at [478, 271] on div "hero .moveUp press enter hero .moveDown press enter hero .moveLeft press enter …" at bounding box center [561, 282] width 214 height 95
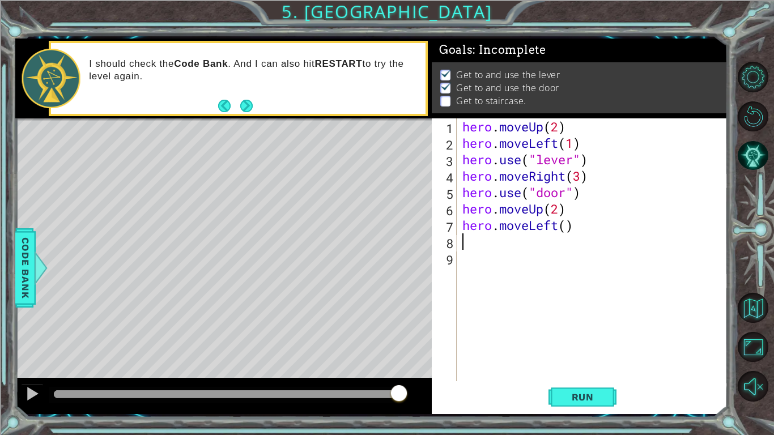
type textarea "3"
click at [565, 229] on div "hero . moveUp ( 2 ) hero . moveLeft ( 1 ) hero . use ( "lever" ) hero . moveRig…" at bounding box center [595, 266] width 270 height 296
type textarea "hero.moveLeft(3)"
click at [539, 244] on div "hero . moveUp ( 2 ) hero . moveLeft ( 1 ) hero . use ( "lever" ) hero . moveRig…" at bounding box center [595, 266] width 270 height 296
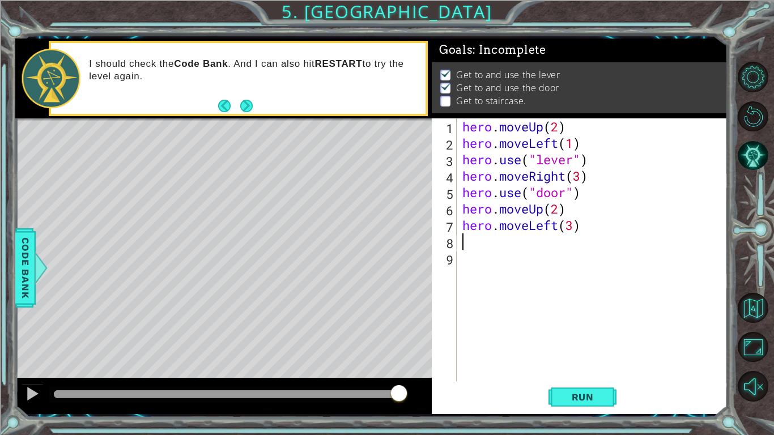
scroll to position [0, 0]
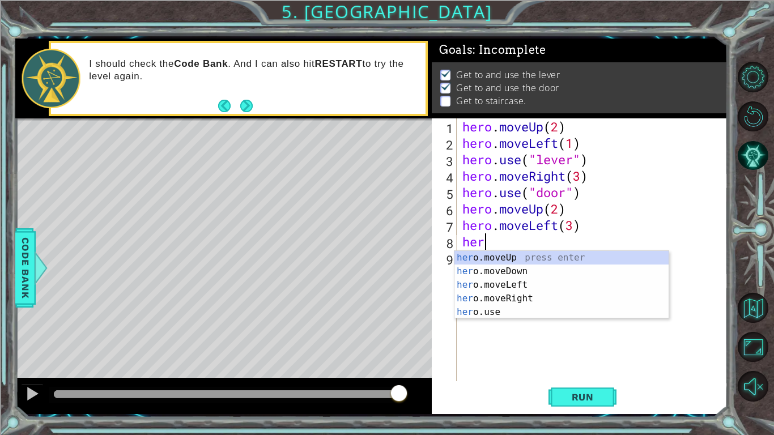
type textarea "hero"
click at [532, 256] on div "hero .moveUp press enter hero .moveDown press enter hero .moveLeft press enter …" at bounding box center [561, 298] width 214 height 95
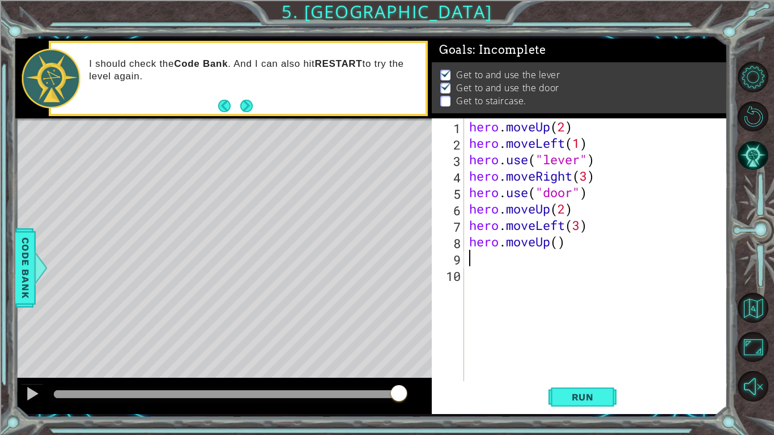
scroll to position [0, 0]
click at [560, 243] on div "hero . moveUp ( 2 ) hero . moveLeft ( 1 ) hero . use ( "lever" ) hero . moveRig…" at bounding box center [598, 266] width 263 height 296
type textarea "hero.moveUp(1)"
click at [594, 339] on span "Run" at bounding box center [582, 396] width 45 height 11
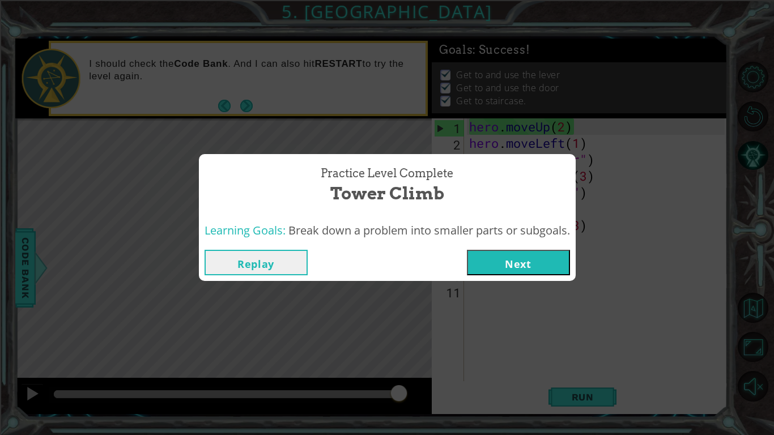
click at [517, 258] on button "Next" at bounding box center [518, 262] width 103 height 25
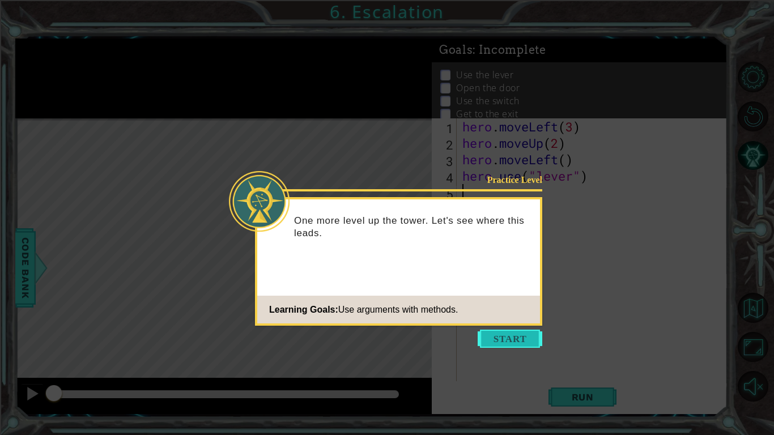
click at [514, 338] on button "Start" at bounding box center [510, 339] width 65 height 18
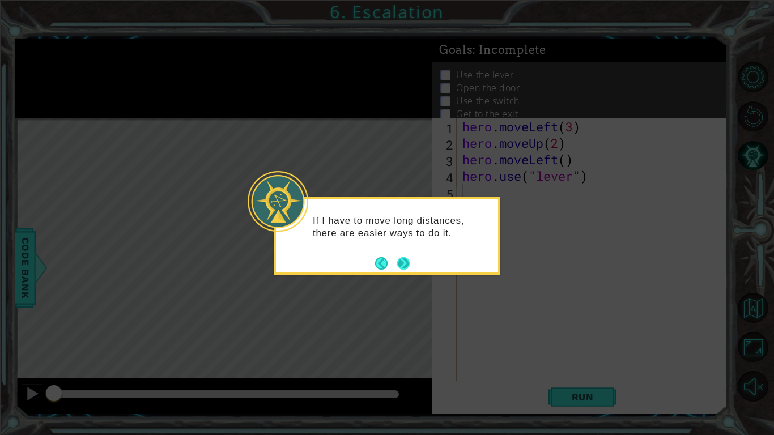
click at [401, 265] on button "Next" at bounding box center [403, 263] width 12 height 12
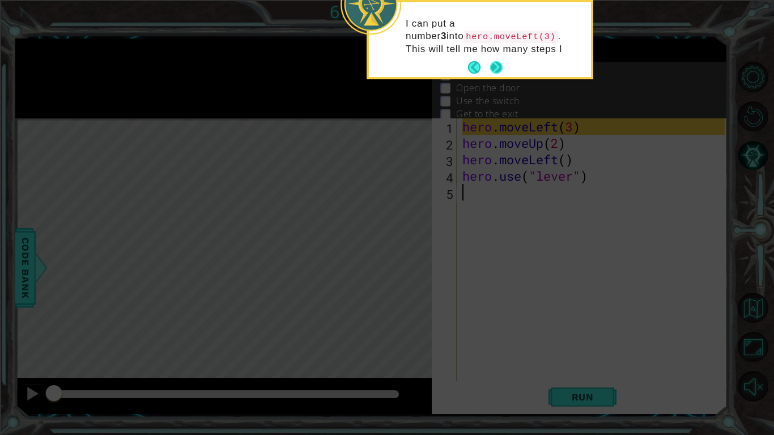
click at [495, 67] on button "Next" at bounding box center [496, 67] width 12 height 12
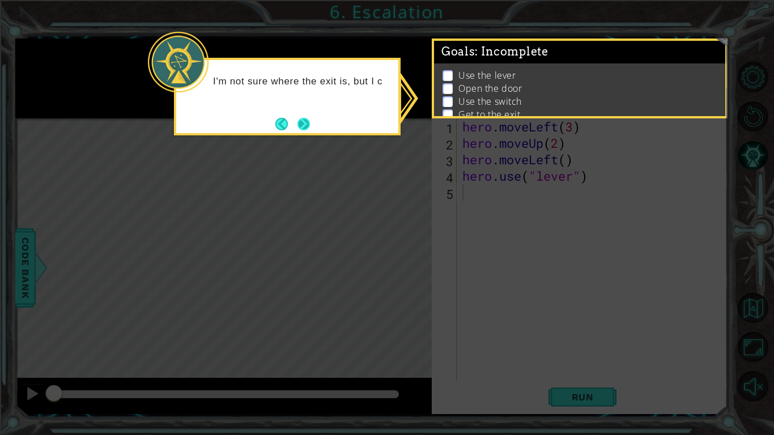
click at [309, 123] on button "Next" at bounding box center [303, 124] width 12 height 12
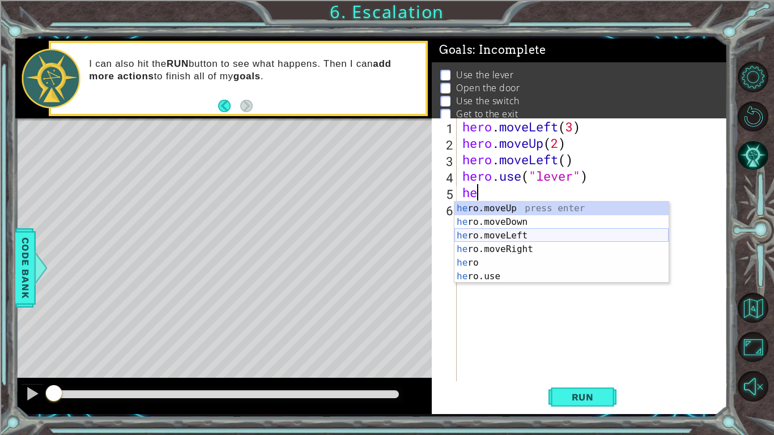
click at [522, 236] on div "he ro.moveUp press enter he ro.moveDown press enter he ro.moveLeft press enter …" at bounding box center [561, 256] width 214 height 109
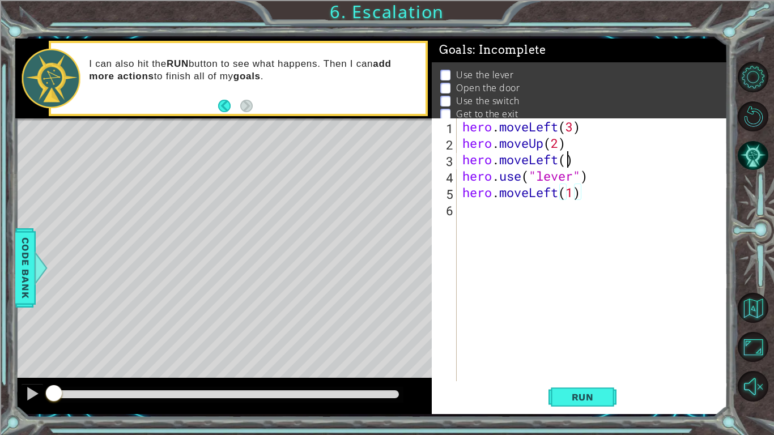
click at [567, 163] on div "hero . moveLeft ( 3 ) hero . moveUp ( 2 ) hero . moveLeft ( ) hero . use ( "lev…" at bounding box center [595, 266] width 270 height 296
type textarea "hero.moveLeft(1)"
click at [513, 215] on div "hero . moveLeft ( 3 ) hero . moveUp ( 2 ) hero . moveLeft ( 1 ) hero . use ( "l…" at bounding box center [595, 266] width 270 height 296
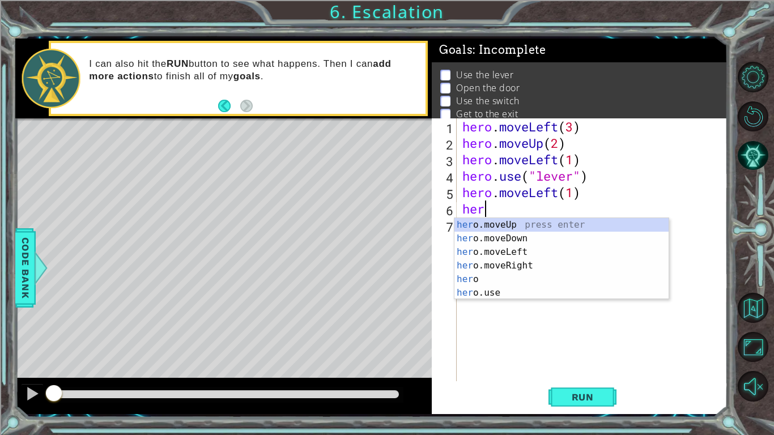
scroll to position [0, 1]
click at [505, 293] on div "hero press enter hero .moveUp press enter hero .moveDown press enter hero .move…" at bounding box center [561, 272] width 214 height 109
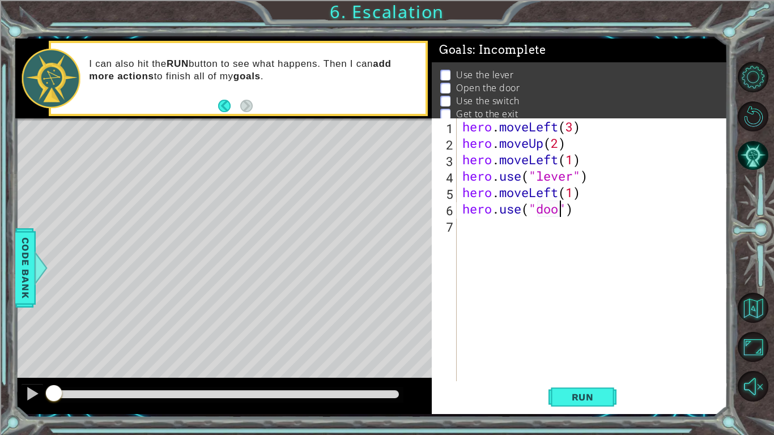
type textarea "hero.use("door")"
click at [552, 225] on div "hero . moveLeft ( 3 ) hero . moveUp ( 2 ) hero . moveLeft ( 1 ) hero . use ( "l…" at bounding box center [595, 266] width 270 height 296
click at [601, 339] on button "Run" at bounding box center [582, 396] width 68 height 29
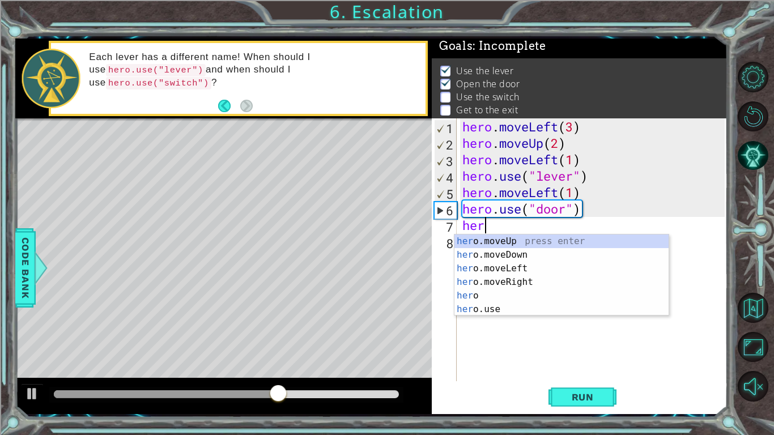
scroll to position [0, 1]
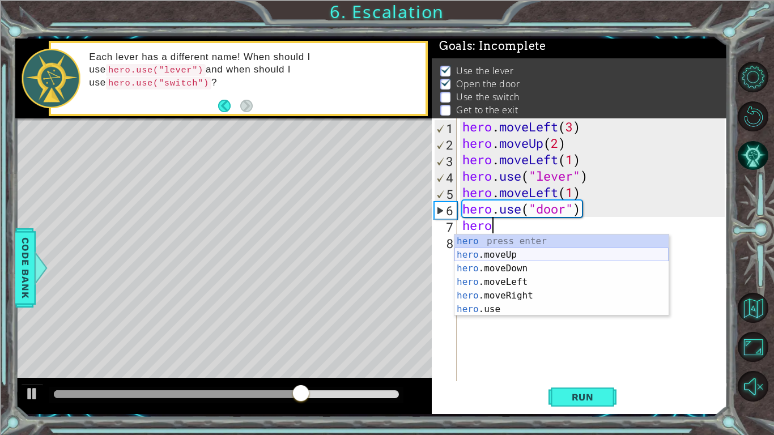
click at [557, 252] on div "hero press enter hero .moveUp press enter hero .moveDown press enter hero .move…" at bounding box center [561, 289] width 214 height 109
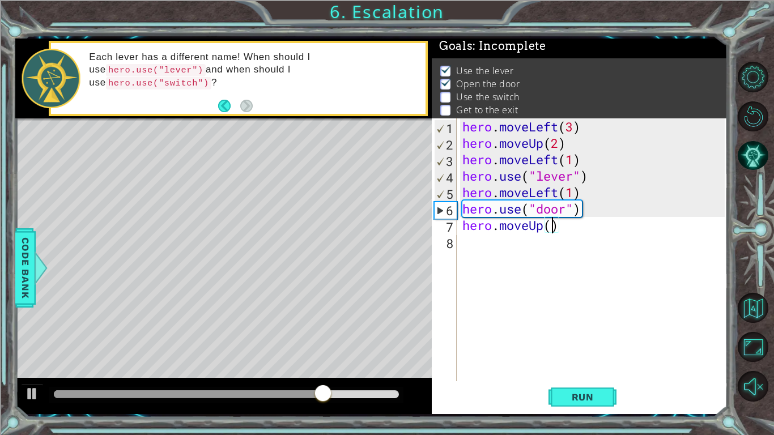
type textarea "hero.moveUp(2)"
click at [552, 244] on div "hero . moveLeft ( 3 ) hero . moveUp ( 2 ) hero . moveLeft ( 1 ) hero . use ( "l…" at bounding box center [595, 266] width 270 height 296
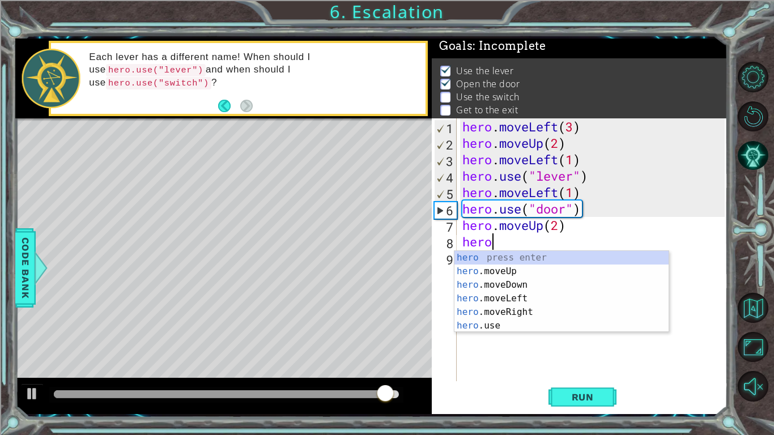
scroll to position [0, 1]
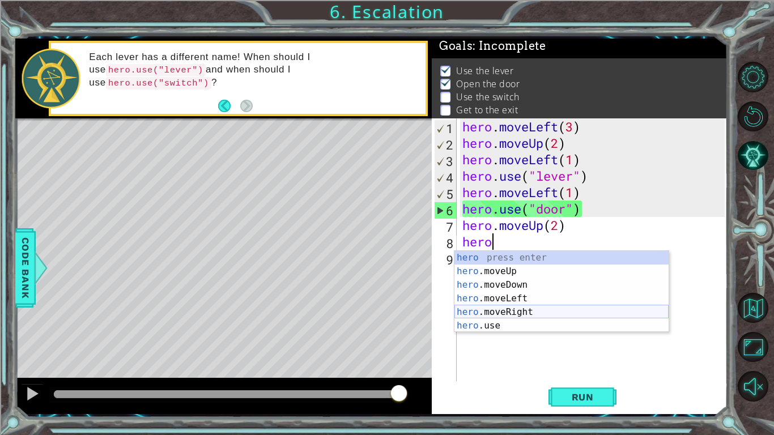
click at [518, 312] on div "hero press enter hero .moveUp press enter hero .moveDown press enter hero .move…" at bounding box center [561, 305] width 214 height 109
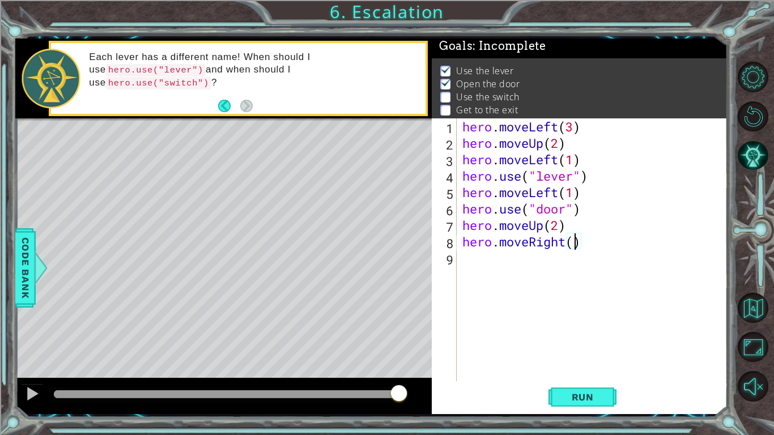
type textarea "hero.moveRight(2)"
click at [500, 263] on div "hero . moveLeft ( 3 ) hero . moveUp ( 2 ) hero . moveLeft ( 1 ) hero . use ( "l…" at bounding box center [595, 266] width 270 height 296
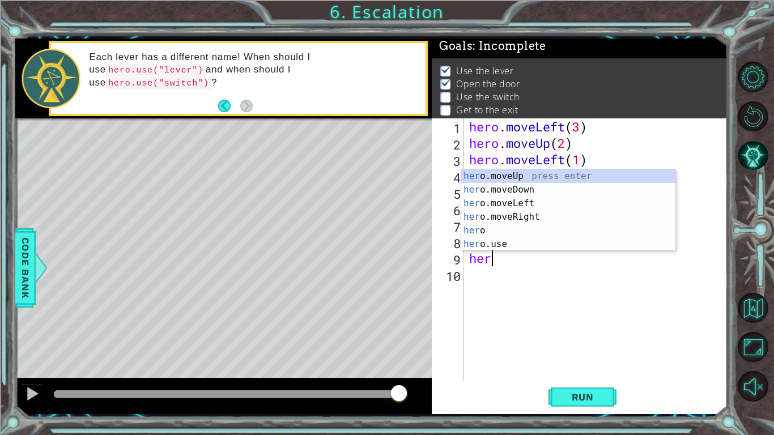
scroll to position [0, 1]
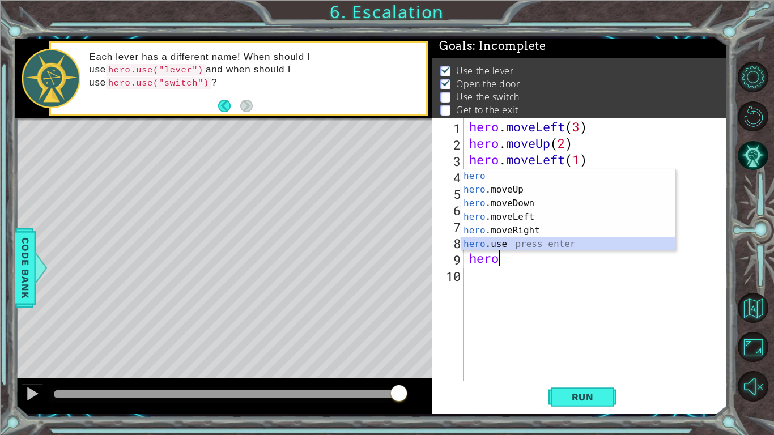
click at [523, 247] on div "hero press enter hero .moveUp press enter hero .moveDown press enter hero .move…" at bounding box center [568, 223] width 214 height 109
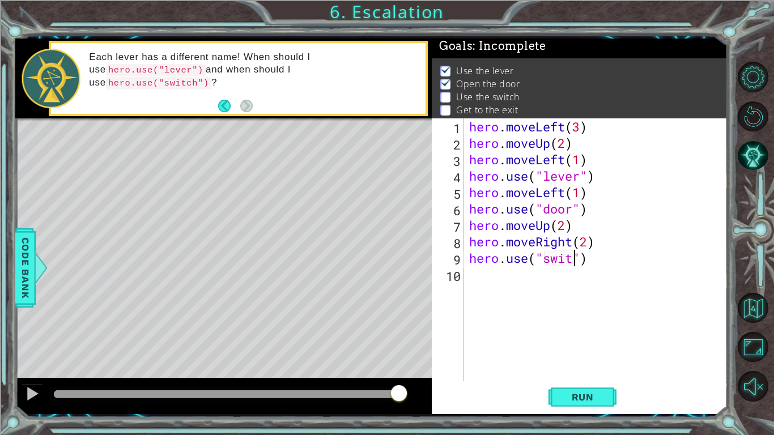
scroll to position [0, 5]
type textarea "hero.use("switch")"
click at [494, 283] on div "hero . moveLeft ( 3 ) hero . moveUp ( 2 ) hero . moveLeft ( 1 ) hero . use ( "l…" at bounding box center [598, 266] width 263 height 296
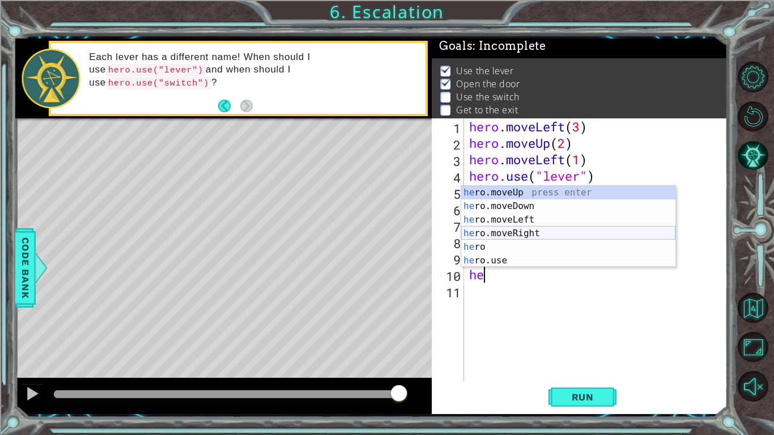
click at [509, 233] on div "he ro.moveUp press enter he ro.moveDown press enter he ro.moveLeft press enter …" at bounding box center [568, 240] width 214 height 109
type textarea "hero.moveRight(1)"
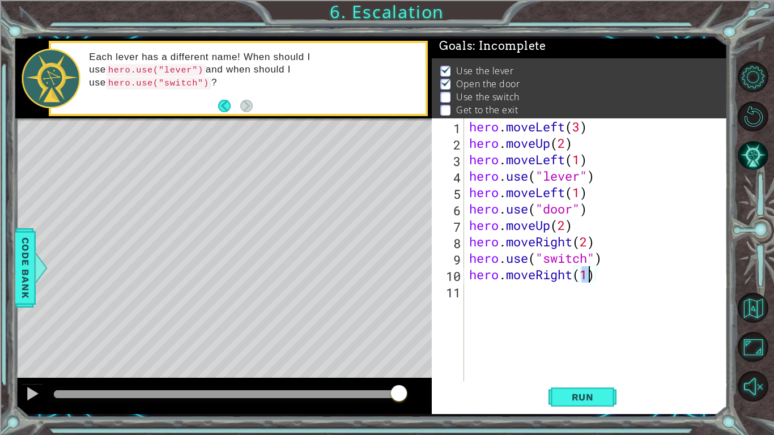
click at [538, 295] on div "hero . moveLeft ( 3 ) hero . moveUp ( 2 ) hero . moveLeft ( 1 ) hero . use ( "l…" at bounding box center [598, 266] width 263 height 296
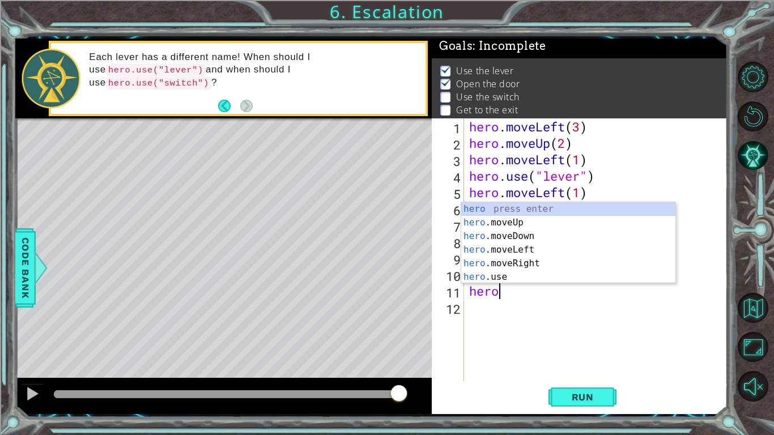
scroll to position [0, 1]
click at [523, 218] on div "hero press enter hero .moveUp press enter hero .moveDown press enter hero .move…" at bounding box center [568, 256] width 214 height 109
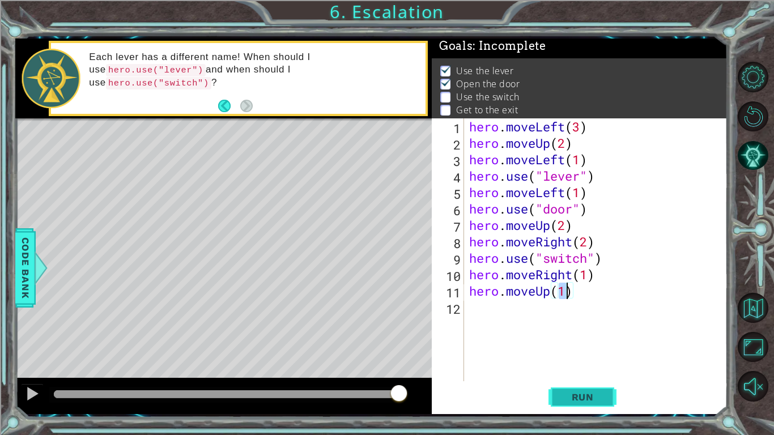
type textarea "hero.moveUp(1)"
click at [598, 339] on span "Run" at bounding box center [582, 396] width 45 height 11
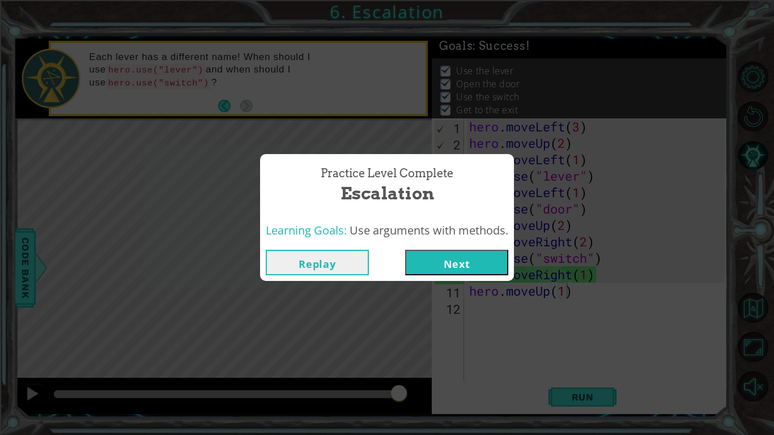
click at [441, 253] on button "Next" at bounding box center [456, 262] width 103 height 25
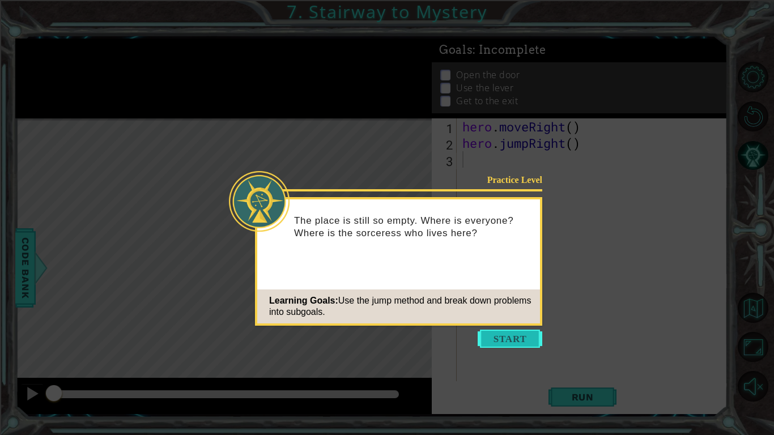
click at [488, 339] on button "Start" at bounding box center [510, 339] width 65 height 18
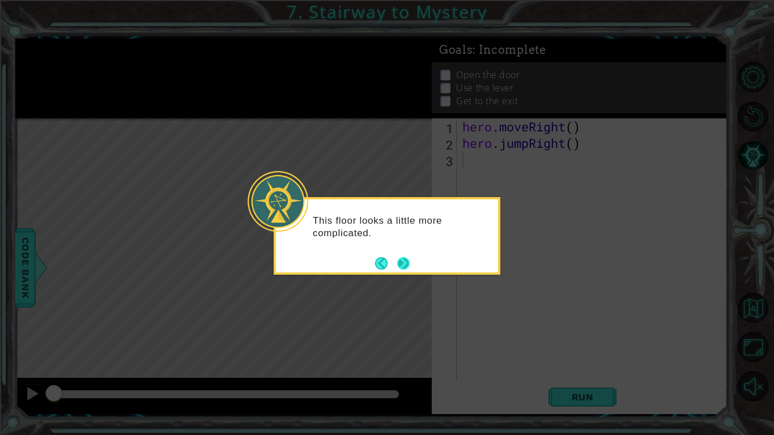
click at [402, 267] on button "Next" at bounding box center [403, 263] width 12 height 12
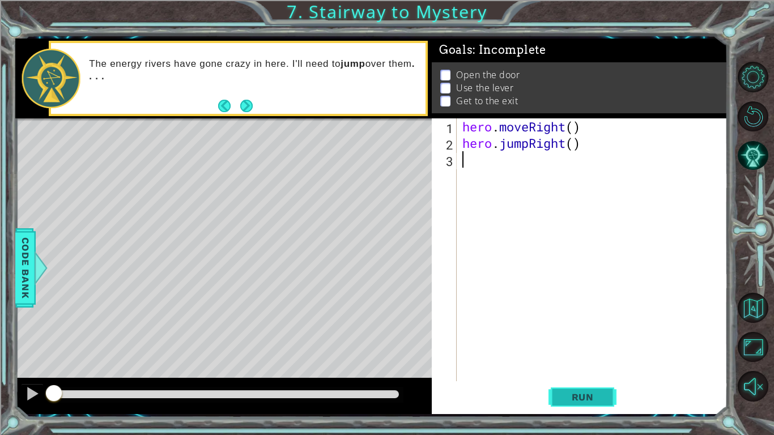
click at [605, 339] on button "Run" at bounding box center [582, 396] width 68 height 29
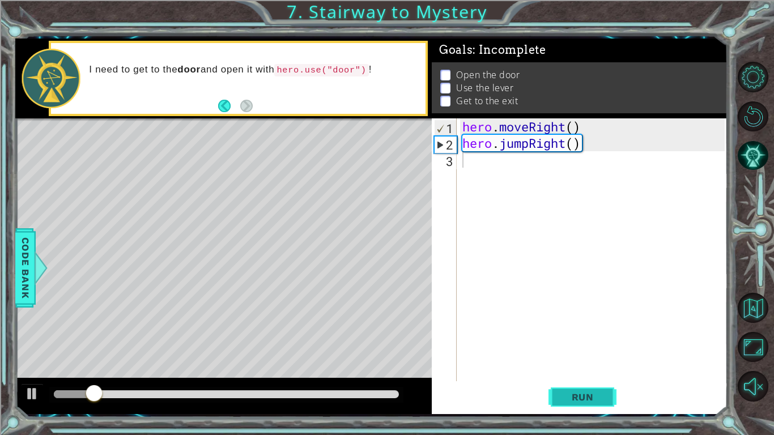
click at [588, 339] on span "Run" at bounding box center [582, 396] width 45 height 11
click at [34, 339] on div at bounding box center [32, 393] width 15 height 15
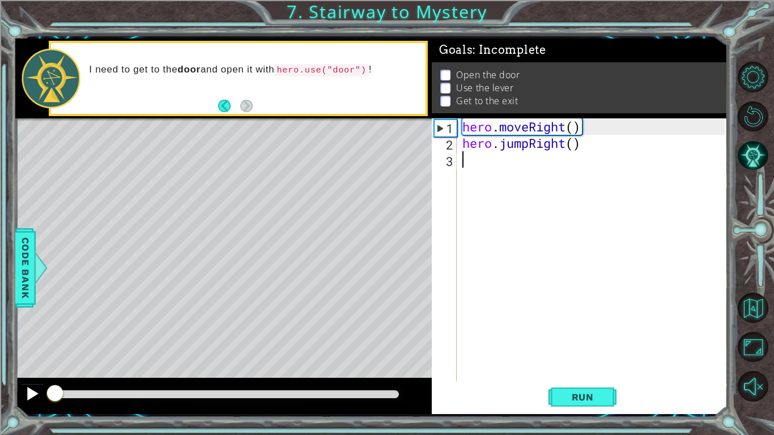
drag, startPoint x: 86, startPoint y: 394, endPoint x: 33, endPoint y: 393, distance: 52.7
click at [33, 339] on div at bounding box center [223, 396] width 416 height 36
click at [581, 339] on span "Run" at bounding box center [582, 396] width 45 height 11
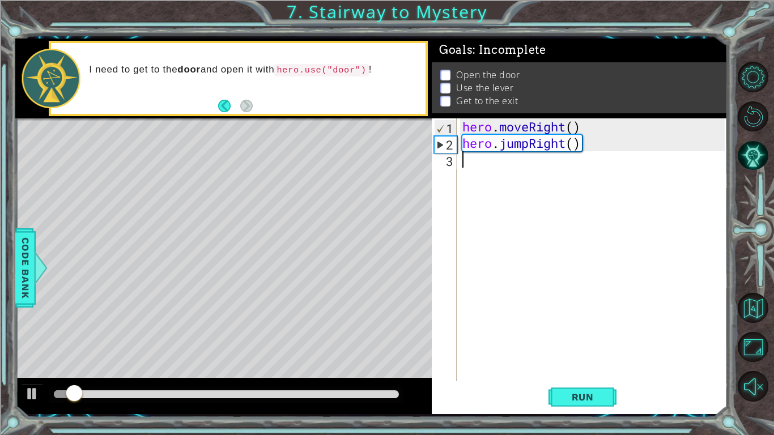
click at [487, 163] on div "hero . moveRight ( ) hero . jumpRight ( )" at bounding box center [595, 266] width 270 height 296
click at [577, 129] on div "hero . moveRight ( ) hero . jumpRight ( )" at bounding box center [595, 266] width 270 height 296
click at [572, 147] on div "hero . moveRight ( 1 ) hero . jumpRight ( )" at bounding box center [595, 266] width 270 height 296
type textarea "hero.jumpRight(1)"
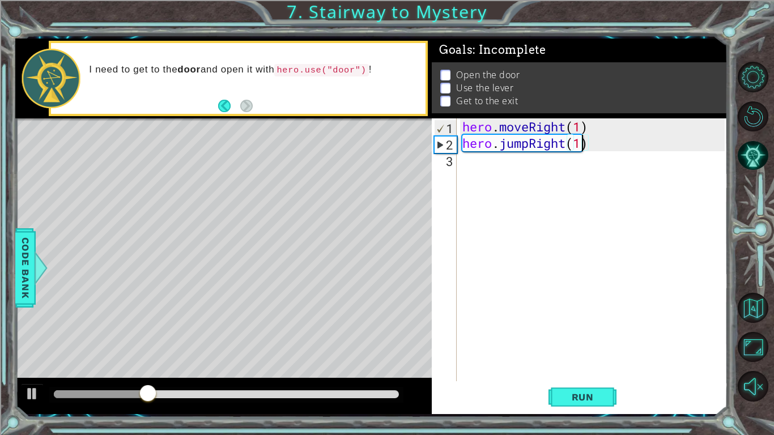
click at [550, 162] on div "hero . moveRight ( 1 ) hero . jumpRight ( 1 )" at bounding box center [595, 266] width 270 height 296
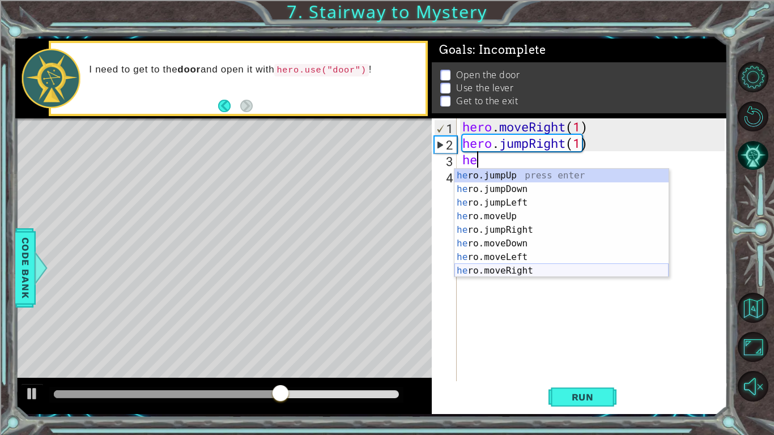
click at [506, 273] on div "he ro.jumpUp press enter he ro.jumpDown press enter he ro.jumpLeft press enter …" at bounding box center [561, 237] width 214 height 136
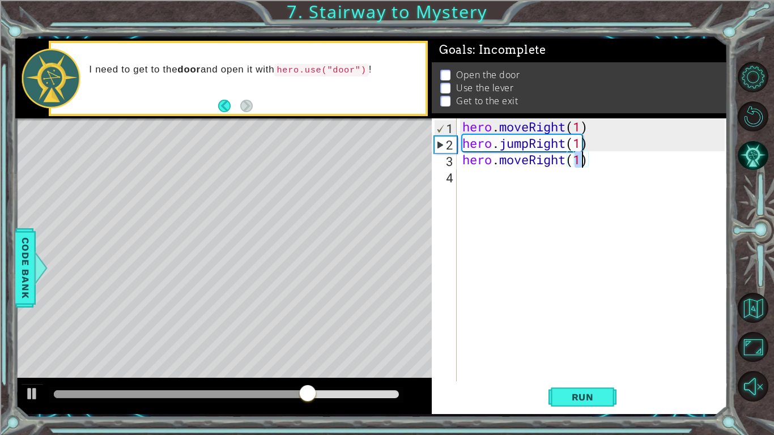
type textarea "hero.moveRight(1)"
click at [582, 165] on div "hero . moveRight ( 1 ) hero . jumpRight ( 1 ) hero . moveRight ( 1 )" at bounding box center [592, 249] width 265 height 263
click at [565, 176] on div "hero . moveRight ( 1 ) hero . jumpRight ( 1 ) hero . moveRight ( 1 )" at bounding box center [595, 266] width 270 height 296
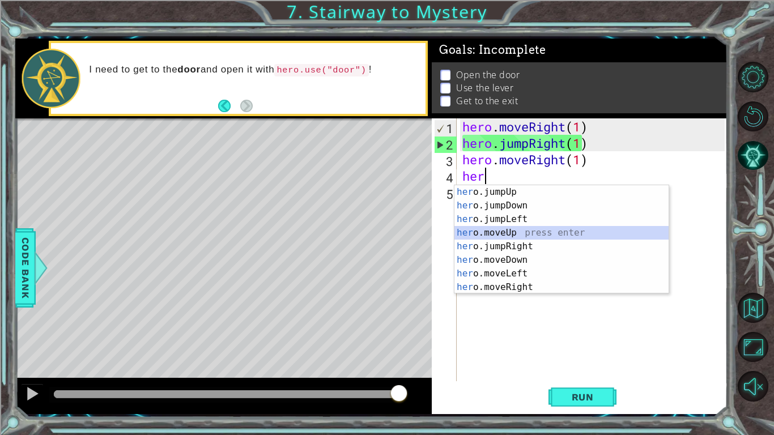
click at [513, 232] on div "her o.jumpUp press enter her o.jumpDown press enter her o.jumpLeft press enter …" at bounding box center [561, 253] width 214 height 136
type textarea "hero.moveUp(1)"
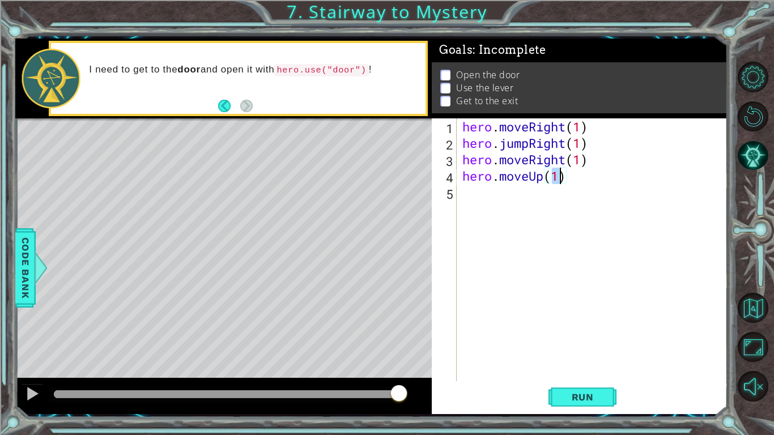
click at [519, 199] on div "hero . moveRight ( 1 ) hero . jumpRight ( 1 ) hero . moveRight ( 1 ) hero . mov…" at bounding box center [595, 266] width 270 height 296
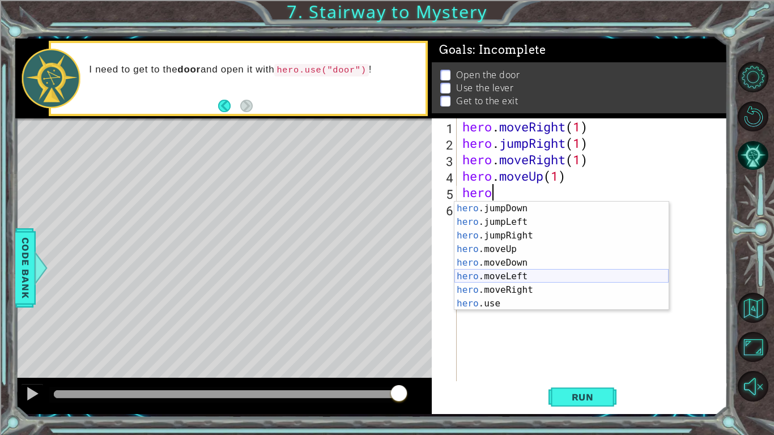
scroll to position [14, 0]
click at [475, 302] on div "hero .jumpDown press enter hero .jumpLeft press enter hero .jumpRight press ent…" at bounding box center [561, 270] width 214 height 136
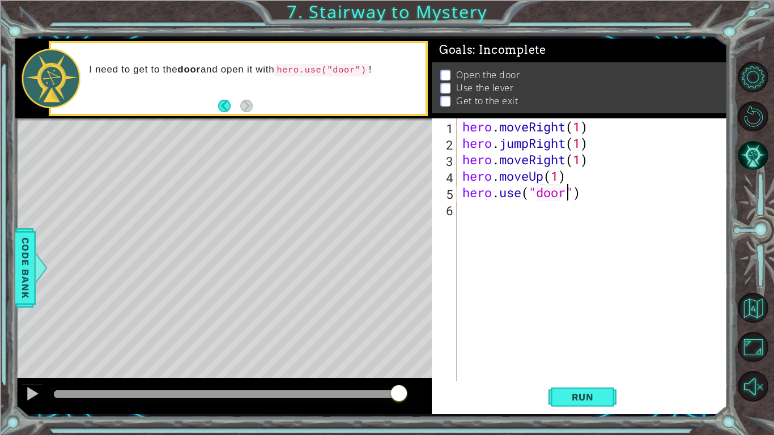
scroll to position [0, 5]
type textarea "hero.use("door")"
click at [572, 339] on span "Run" at bounding box center [582, 396] width 45 height 11
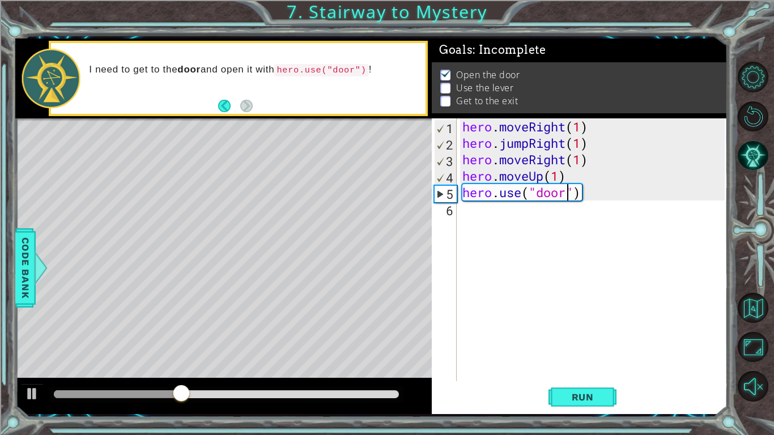
click at [542, 219] on div "hero . moveRight ( 1 ) hero . jumpRight ( 1 ) hero . moveRight ( 1 ) hero . mov…" at bounding box center [595, 266] width 270 height 296
click at [557, 182] on div "hero . moveRight ( 1 ) hero . jumpRight ( 1 ) hero . moveRight ( 1 ) hero . mov…" at bounding box center [595, 266] width 270 height 296
type textarea "hero.moveUp(1)"
click at [476, 208] on div "hero . moveRight ( 1 ) hero . jumpRight ( 1 ) hero . moveRight ( 1 ) hero . mov…" at bounding box center [595, 266] width 270 height 296
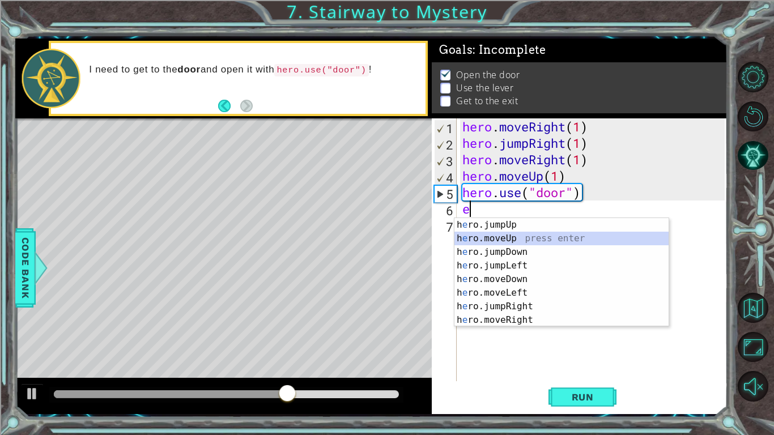
click at [503, 235] on div "h e ro.jumpUp press enter h e ro.moveUp press enter h e ro.jumpDown press enter…" at bounding box center [561, 286] width 214 height 136
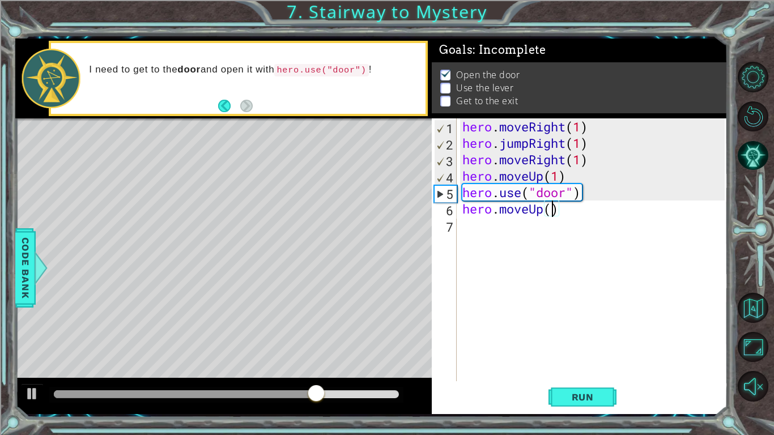
type textarea "hero.moveUp(2)"
click at [512, 222] on div "hero . moveRight ( 1 ) hero . jumpRight ( 1 ) hero . moveRight ( 1 ) hero . mov…" at bounding box center [595, 266] width 270 height 296
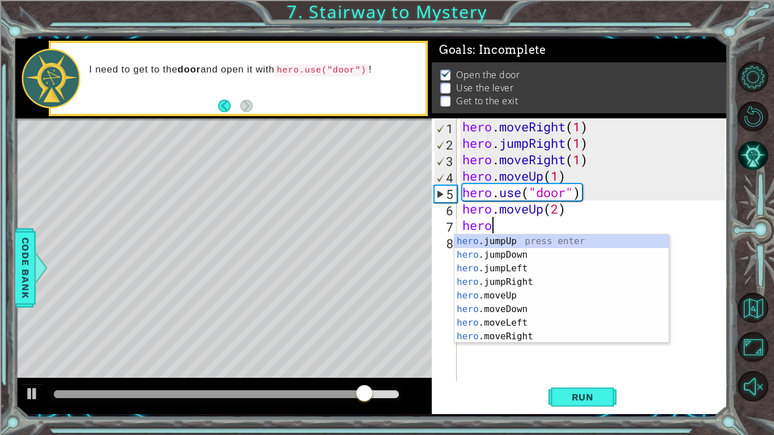
scroll to position [0, 1]
click at [510, 320] on div "hero .jumpUp press enter hero .jumpDown press enter hero .jumpLeft press enter …" at bounding box center [561, 303] width 214 height 136
type textarea "hero.moveLeft(1)"
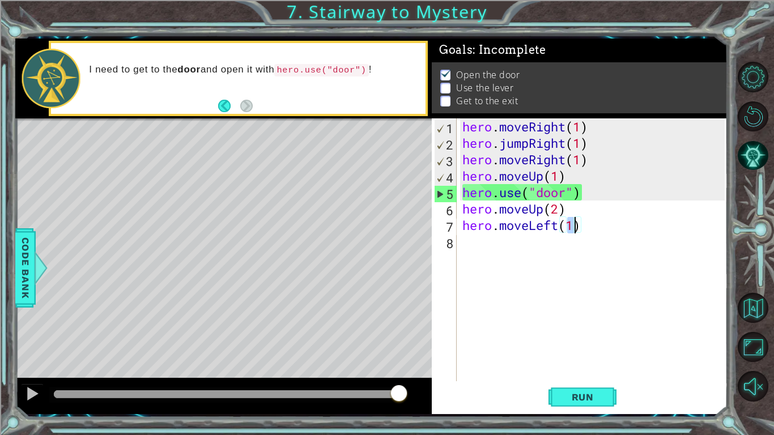
click at [543, 247] on div "hero . moveRight ( 1 ) hero . jumpRight ( 1 ) hero . moveRight ( 1 ) hero . mov…" at bounding box center [595, 266] width 270 height 296
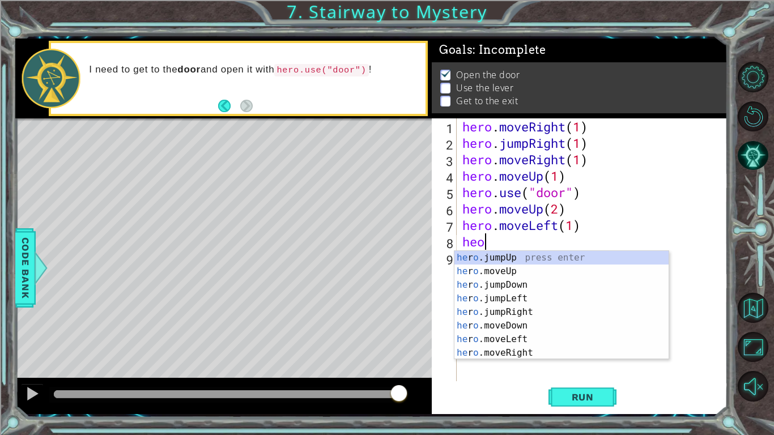
type textarea "he"
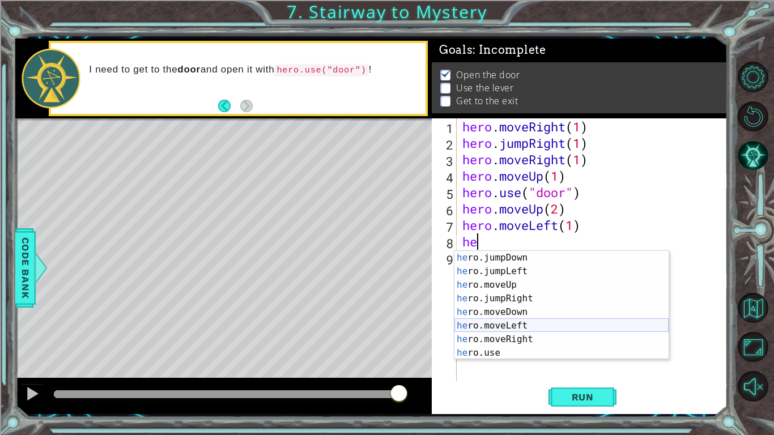
scroll to position [13, 0]
click at [508, 339] on div "hero . moveRight ( 1 ) hero . jumpRight ( 1 ) hero . moveRight ( 1 ) hero . mov…" at bounding box center [595, 266] width 270 height 296
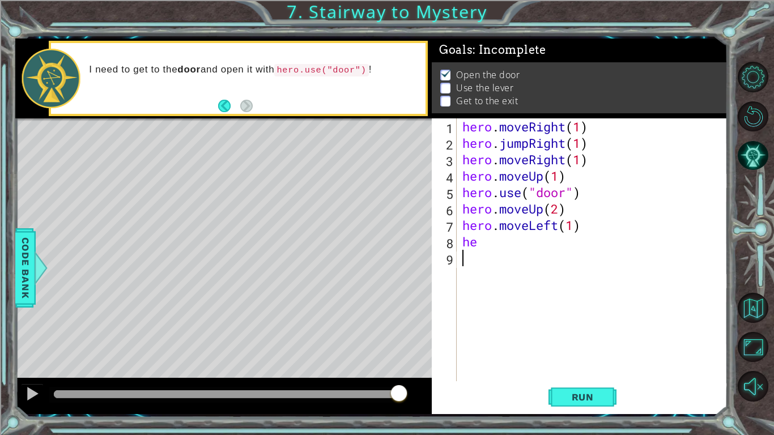
click at [488, 246] on div "hero . moveRight ( 1 ) hero . jumpRight ( 1 ) hero . moveRight ( 1 ) hero . mov…" at bounding box center [595, 266] width 270 height 296
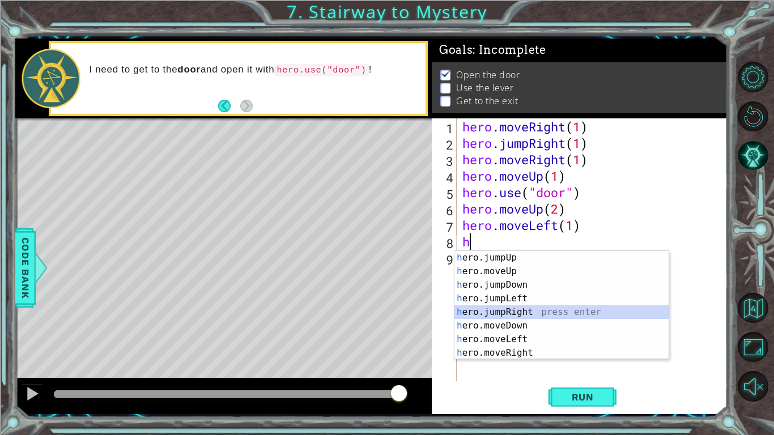
drag, startPoint x: 505, startPoint y: 390, endPoint x: 502, endPoint y: 435, distance: 44.3
click at [502, 339] on body "1 ההההההההההההההההההההההההההההההההההההההההההההההההההההההההההההההההההההההההההההה…" at bounding box center [387, 217] width 774 height 435
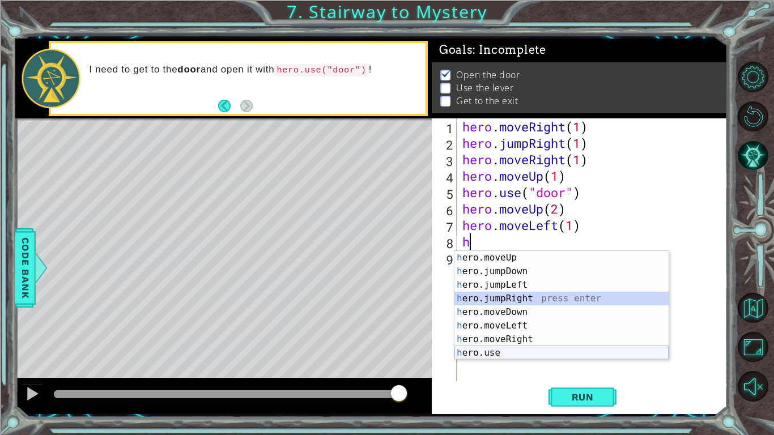
click at [496, 339] on div "h ero.moveUp press enter h ero.jumpDown press enter h ero.jumpLeft press enter …" at bounding box center [561, 319] width 214 height 136
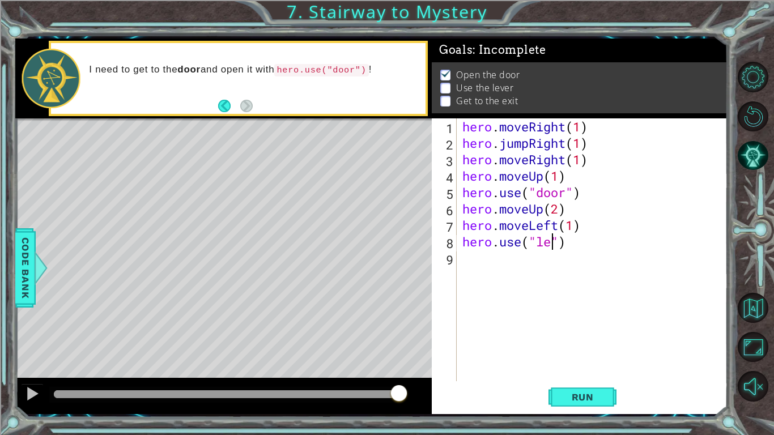
scroll to position [0, 4]
type textarea "hero.use("lever")"
click at [494, 259] on div "hero . moveRight ( 1 ) hero . jumpRight ( 1 ) hero . moveRight ( 1 ) hero . mov…" at bounding box center [595, 266] width 270 height 296
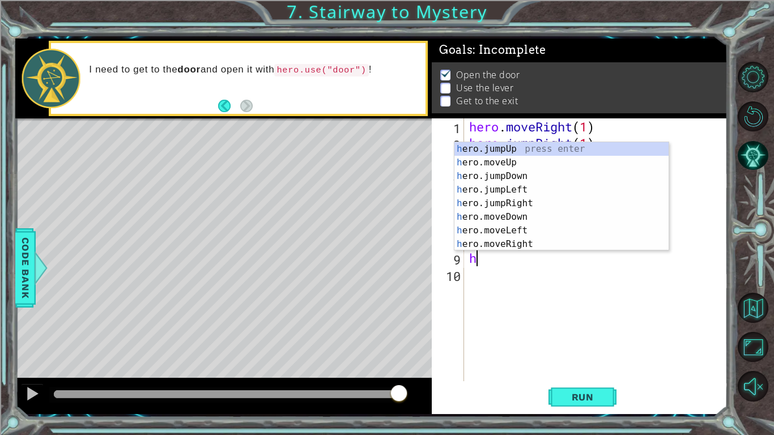
scroll to position [0, 0]
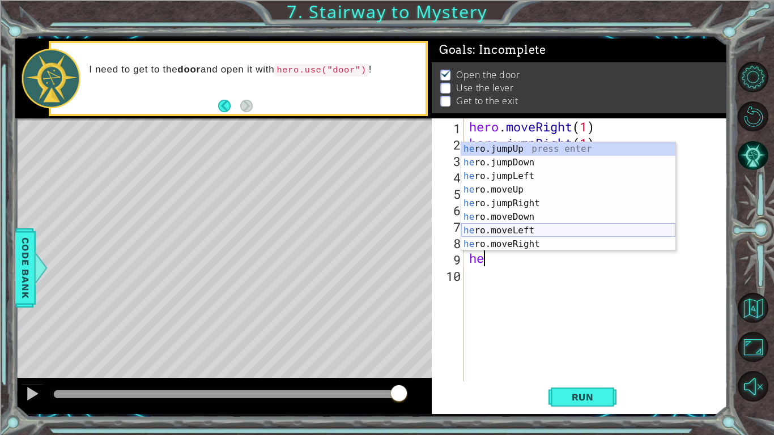
click at [513, 231] on div "he ro.jumpUp press enter he ro.jumpDown press enter he ro.jumpLeft press enter …" at bounding box center [568, 210] width 214 height 136
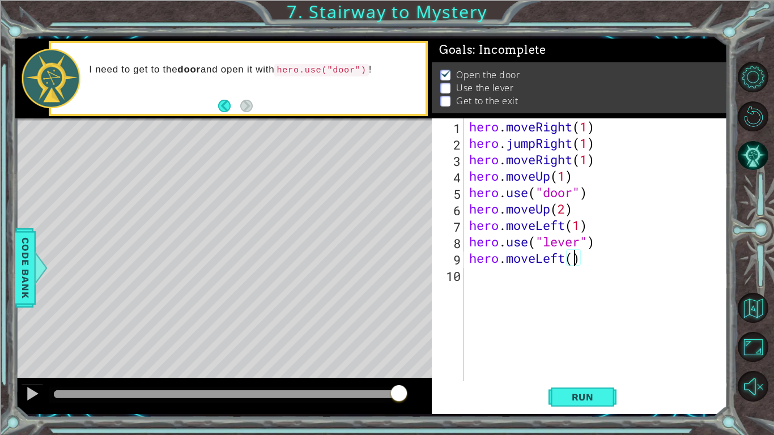
type textarea "hero.moveLeft(2)"
click at [480, 281] on div "hero . moveRight ( 1 ) hero . jumpRight ( 1 ) hero . moveRight ( 1 ) hero . mov…" at bounding box center [598, 266] width 263 height 296
type textarea "h"
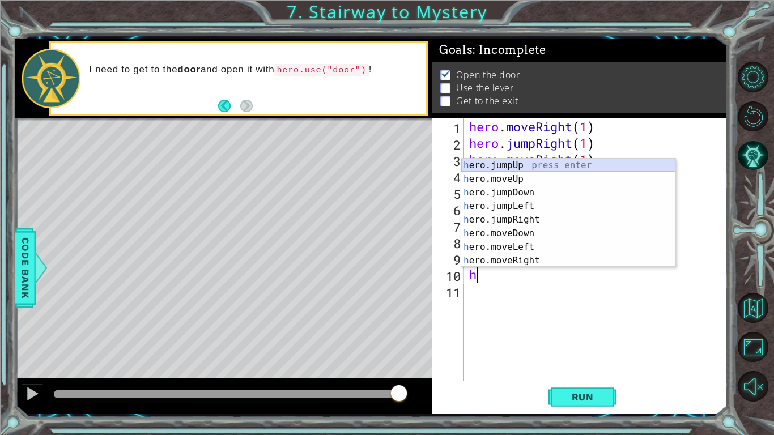
click at [520, 167] on div "h ero.jumpUp press enter h ero.moveUp press enter h ero.jumpDown press enter h …" at bounding box center [568, 227] width 214 height 136
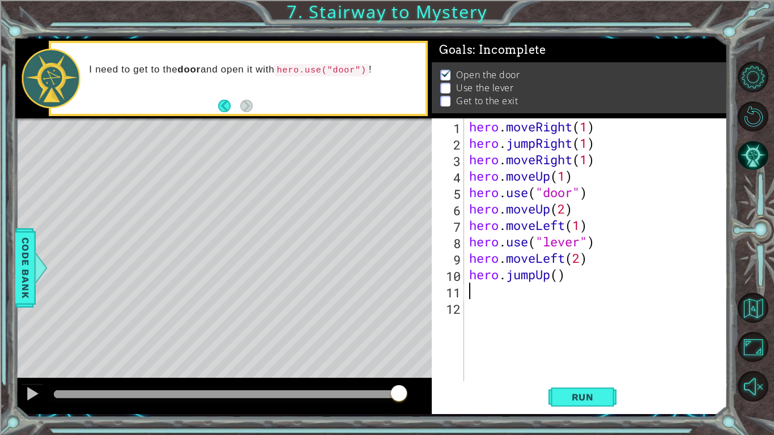
click at [561, 276] on div "hero . moveRight ( 1 ) hero . jumpRight ( 1 ) hero . moveRight ( 1 ) hero . mov…" at bounding box center [598, 266] width 263 height 296
type textarea "hero.jumpUp(1)"
click at [550, 295] on div "hero . moveRight ( 1 ) hero . jumpRight ( 1 ) hero . moveRight ( 1 ) hero . mov…" at bounding box center [598, 266] width 263 height 296
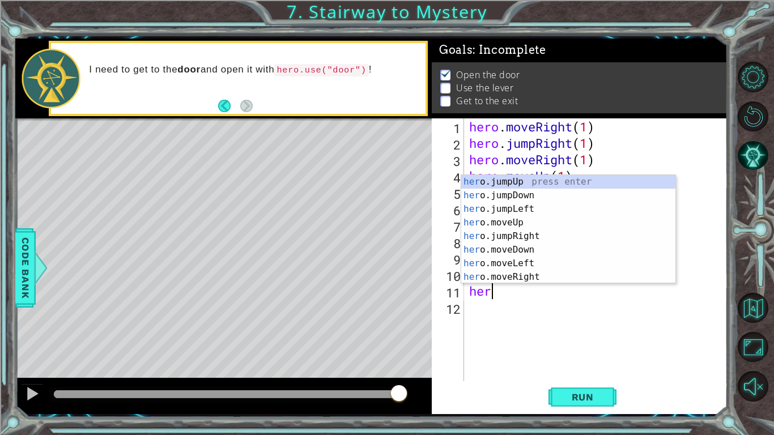
scroll to position [0, 1]
click at [556, 274] on div "hero .jumpUp press enter hero .jumpDown press enter hero .jumpLeft press enter …" at bounding box center [568, 243] width 214 height 136
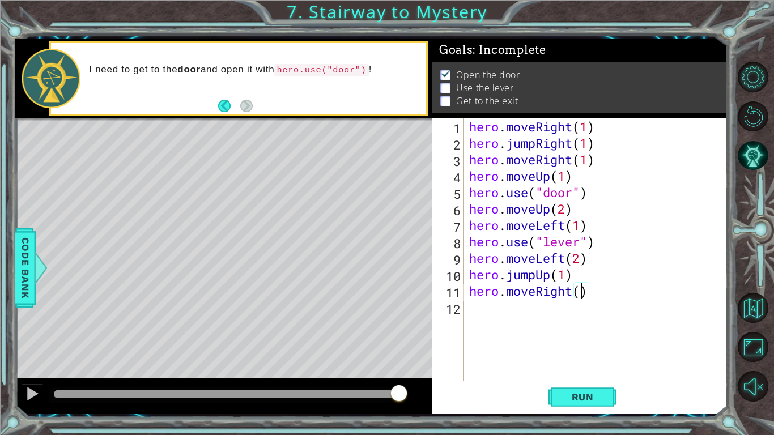
scroll to position [0, 5]
type textarea "hero.moveRight(2)"
click at [573, 339] on span "Run" at bounding box center [582, 396] width 45 height 11
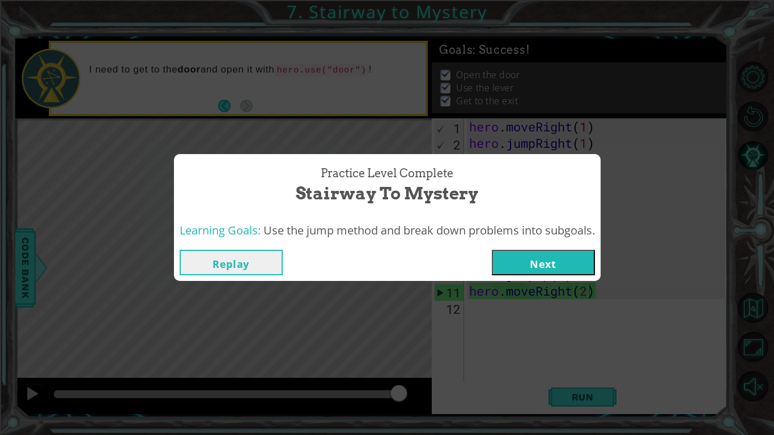
click at [571, 269] on button "Next" at bounding box center [543, 262] width 103 height 25
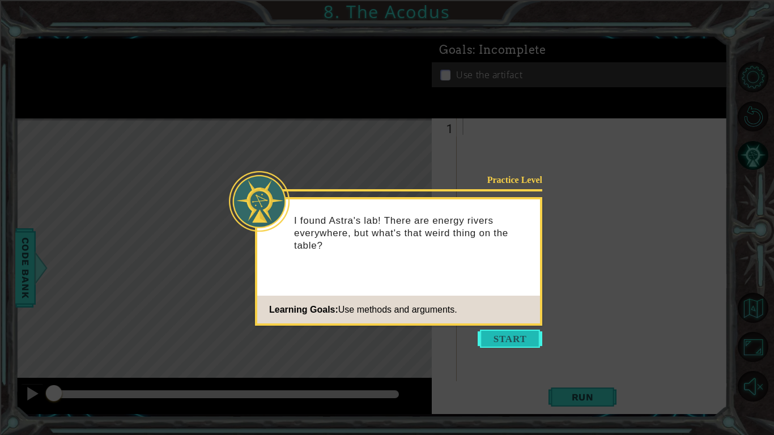
click at [490, 337] on button "Start" at bounding box center [510, 339] width 65 height 18
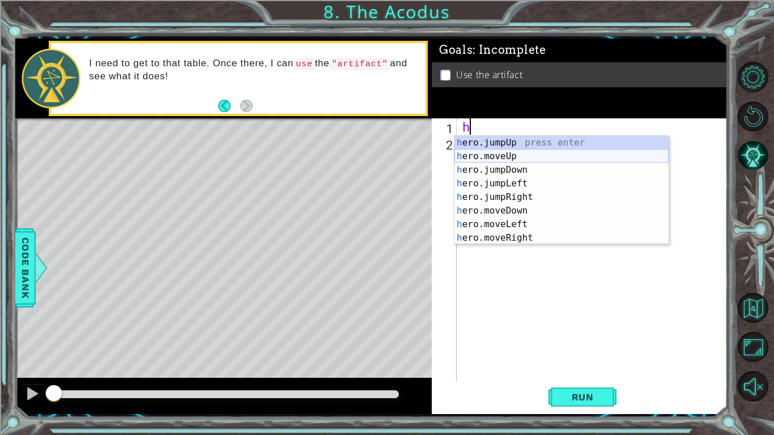
click at [523, 158] on div "h ero.jumpUp press enter h ero.moveUp press enter h ero.jumpDown press enter h …" at bounding box center [561, 204] width 214 height 136
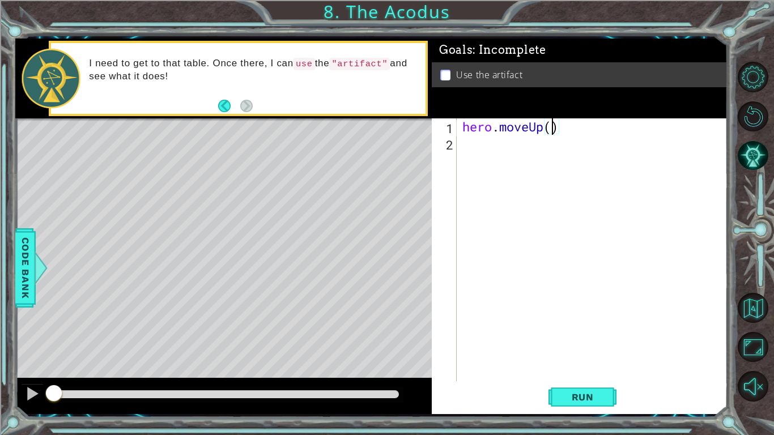
type textarea "hero.moveUp(2)"
click at [512, 149] on div "hero . moveUp ( 2 )" at bounding box center [595, 266] width 270 height 296
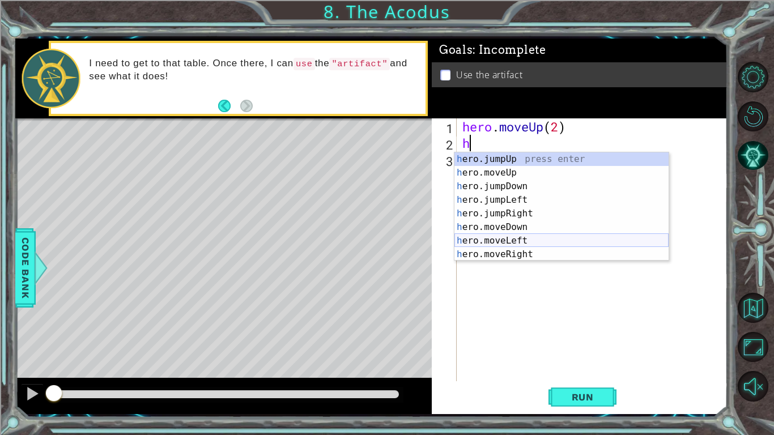
click at [488, 239] on div "h ero.jumpUp press enter h ero.moveUp press enter h ero.jumpDown press enter h …" at bounding box center [561, 220] width 214 height 136
type textarea "hero.moveLeft(1)"
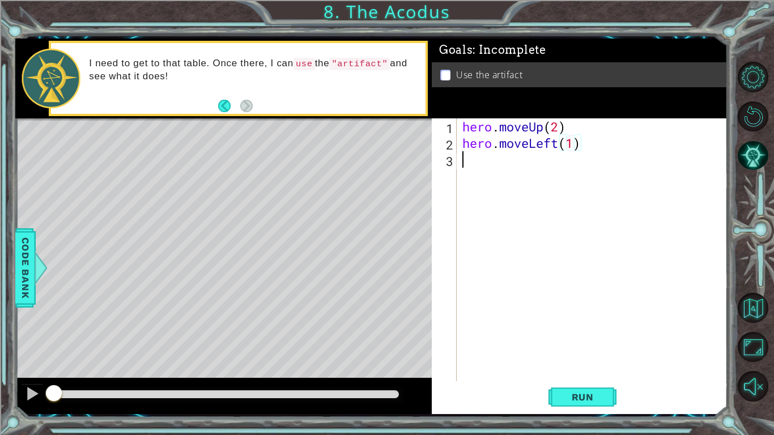
click at [509, 152] on div "hero . moveUp ( 2 ) hero . moveLeft ( 1 )" at bounding box center [595, 266] width 270 height 296
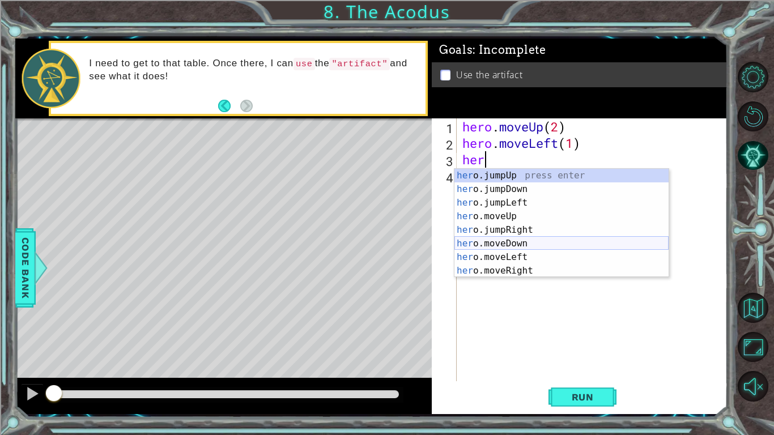
click at [489, 243] on div "her o.jumpUp press enter her o.jumpDown press enter her o.jumpLeft press enter …" at bounding box center [561, 237] width 214 height 136
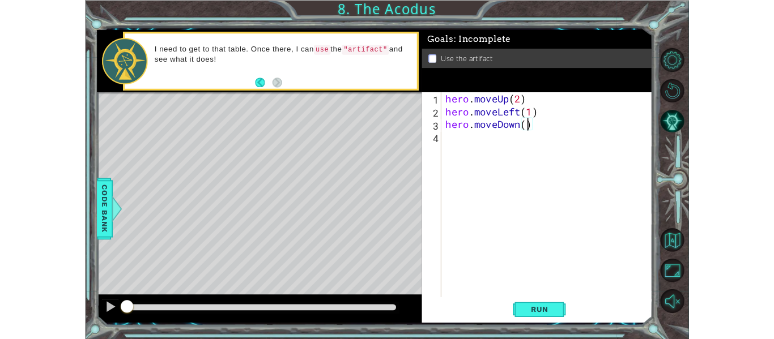
scroll to position [0, 5]
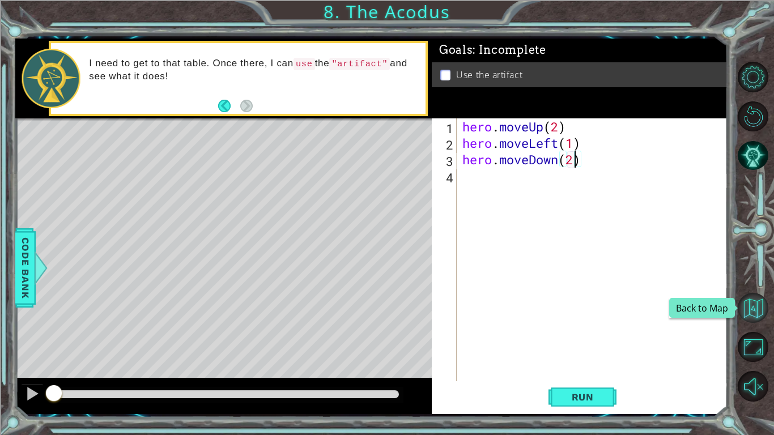
type textarea "hero.moveDown(2)"
click at [754, 305] on button "Back to Map" at bounding box center [753, 308] width 31 height 31
